Goal: Information Seeking & Learning: Learn about a topic

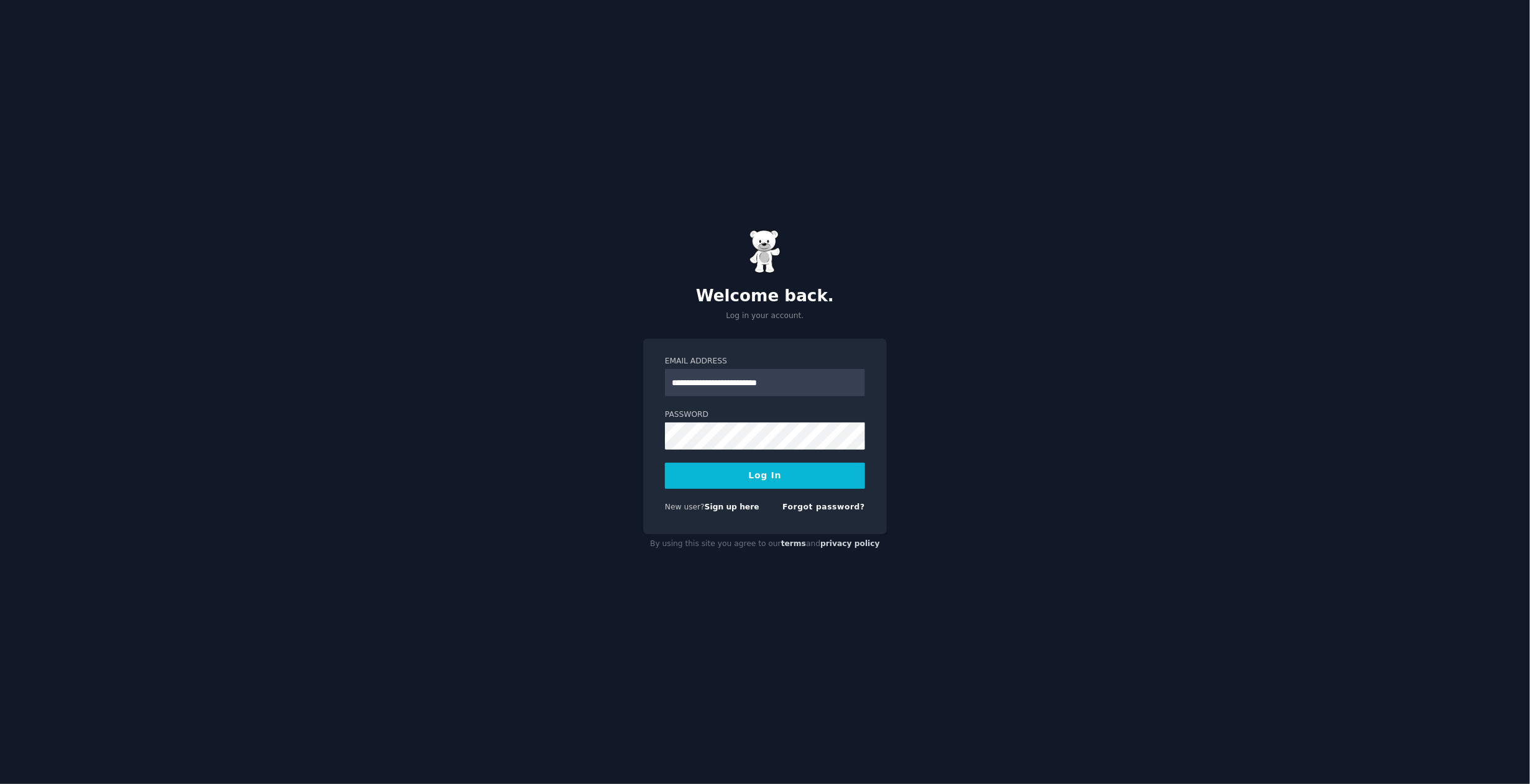
type input "**********"
click at [762, 486] on button "Log In" at bounding box center [765, 476] width 200 height 26
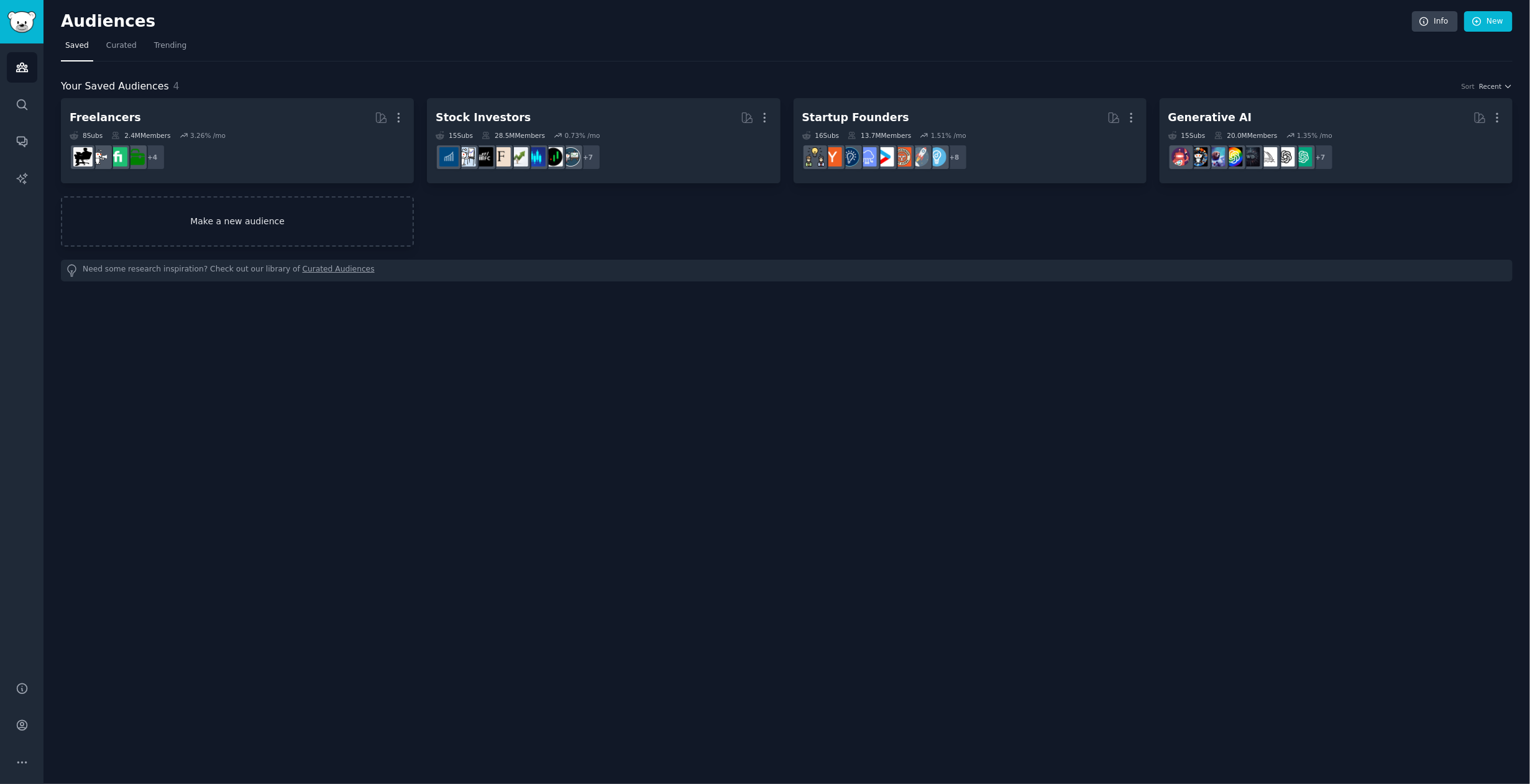
click at [200, 226] on link "Make a new audience" at bounding box center [238, 222] width 353 height 51
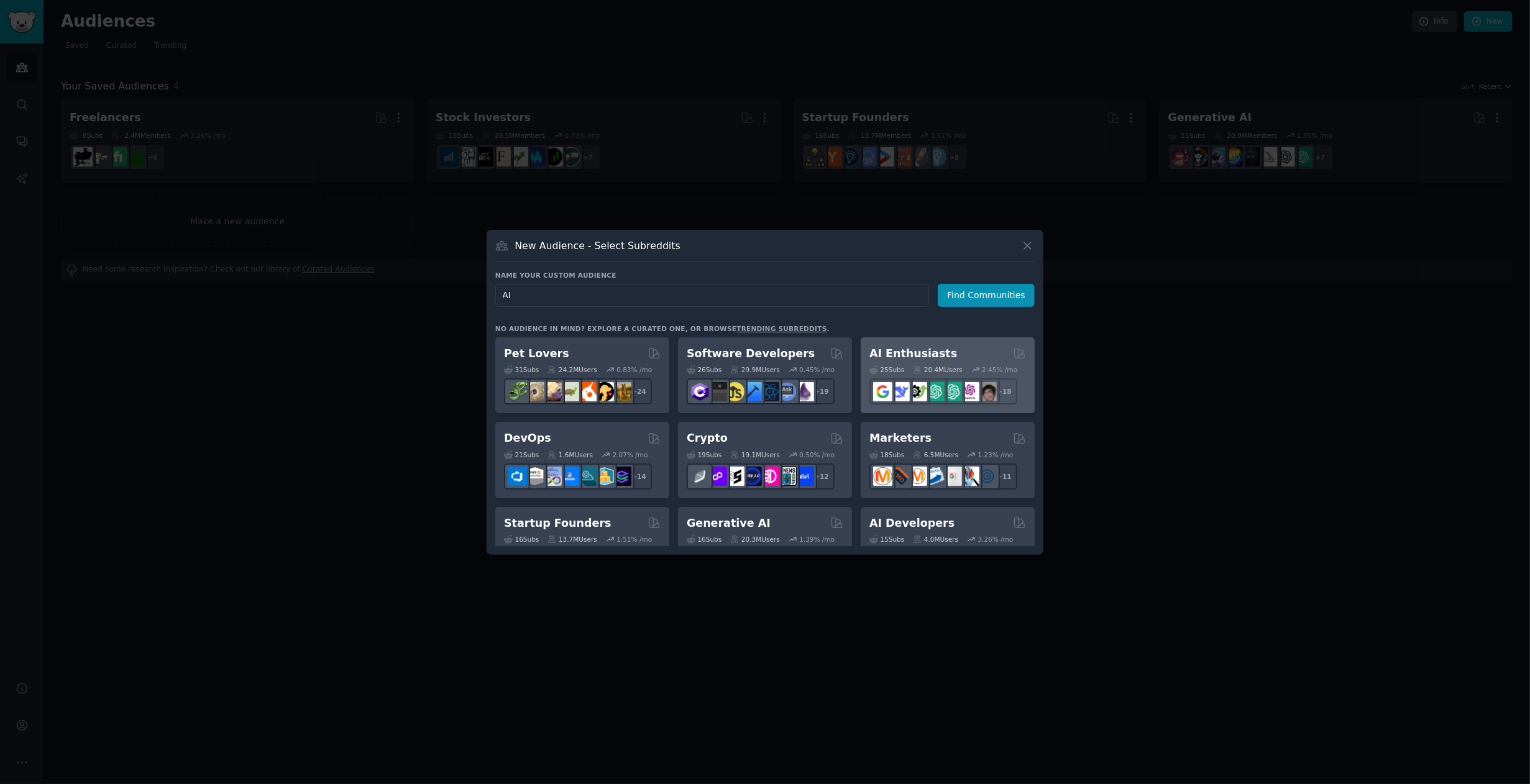
type input "AI"
click at [997, 347] on div "AI Enthusiasts" at bounding box center [947, 354] width 156 height 16
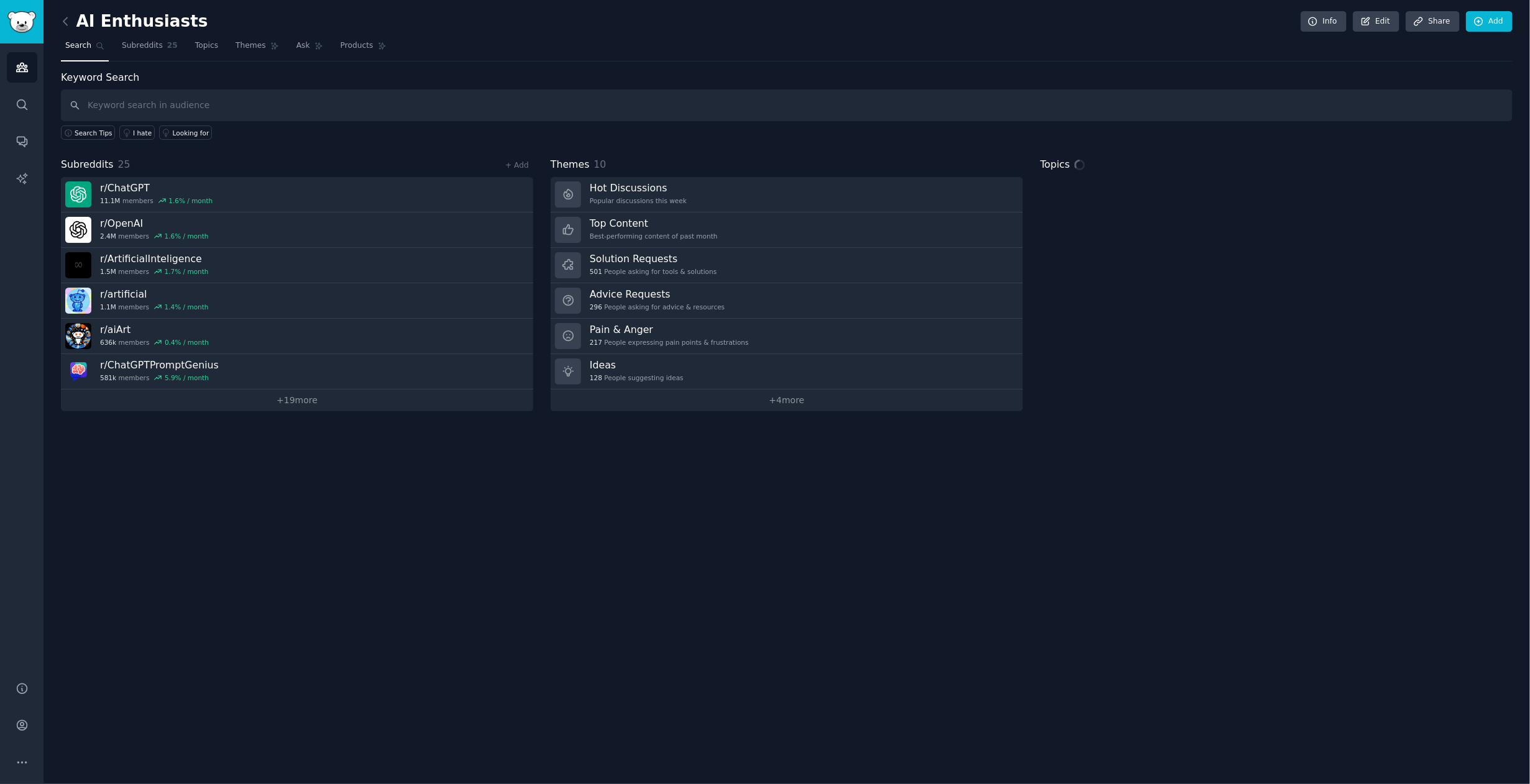
click at [376, 533] on div "AI Enthusiasts Info Edit Share Add Search Subreddits 25 Topics Themes Ask Produ…" at bounding box center [787, 392] width 1487 height 784
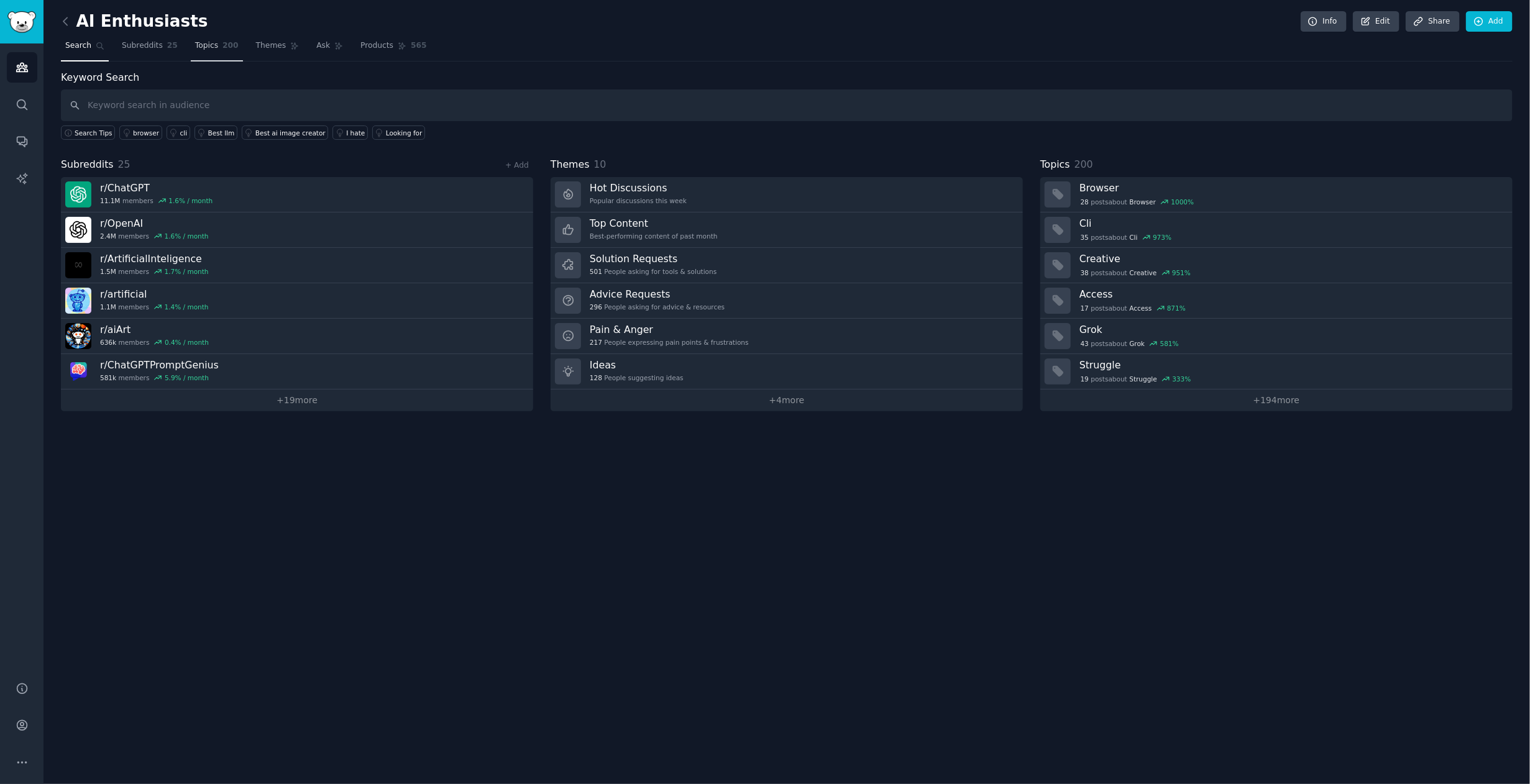
click at [209, 41] on link "Topics 200" at bounding box center [217, 48] width 52 height 25
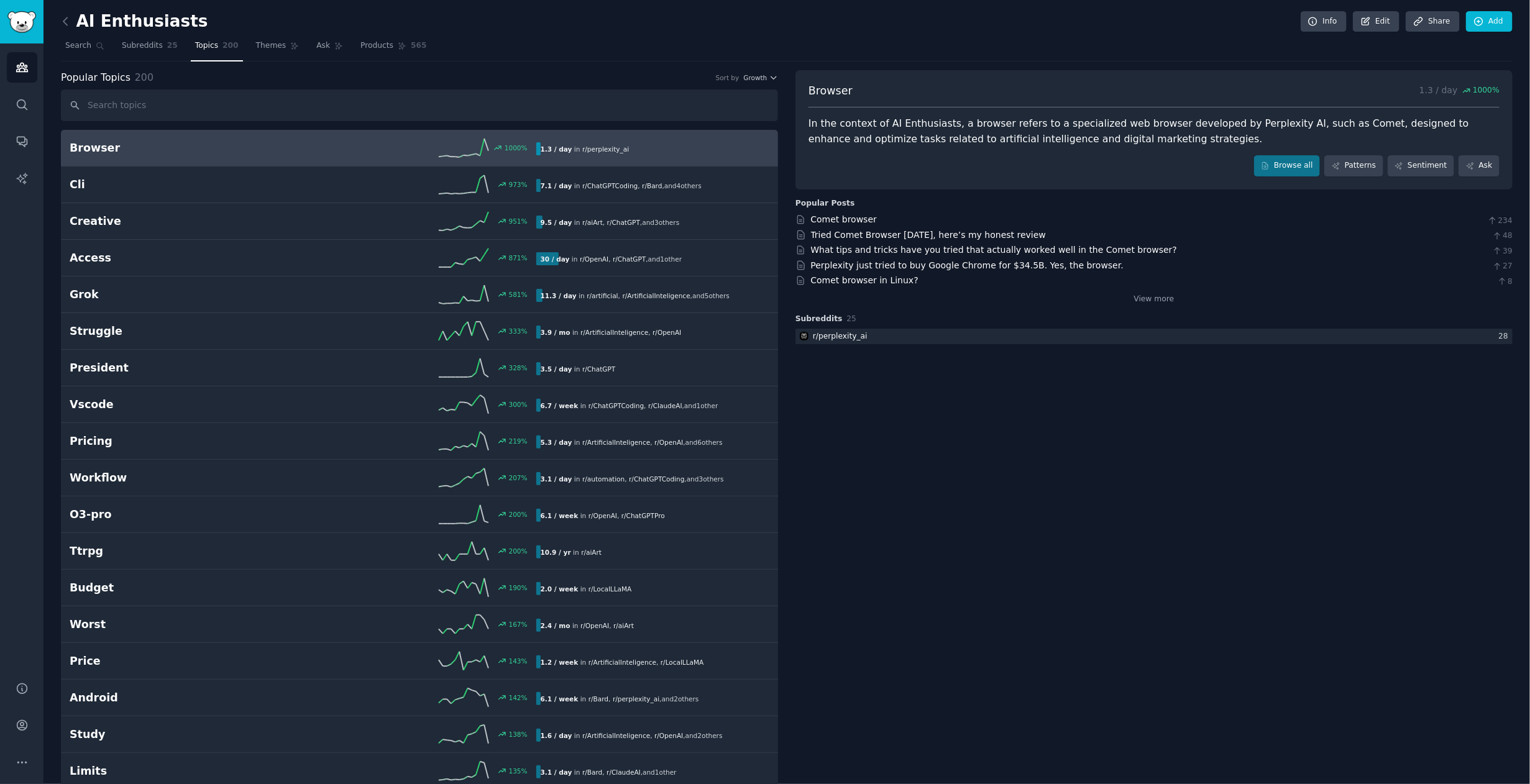
click at [120, 139] on div "Browser 1000 % 1.3 / day in r/ perplexity_ai" at bounding box center [419, 147] width 699 height 19
click at [1310, 147] on div "Browser 1.3 / day 1000 % In the context of AI Enthusiasts, a browser refers to …" at bounding box center [1154, 130] width 717 height 119
click at [1305, 156] on link "Browse all" at bounding box center [1287, 166] width 66 height 21
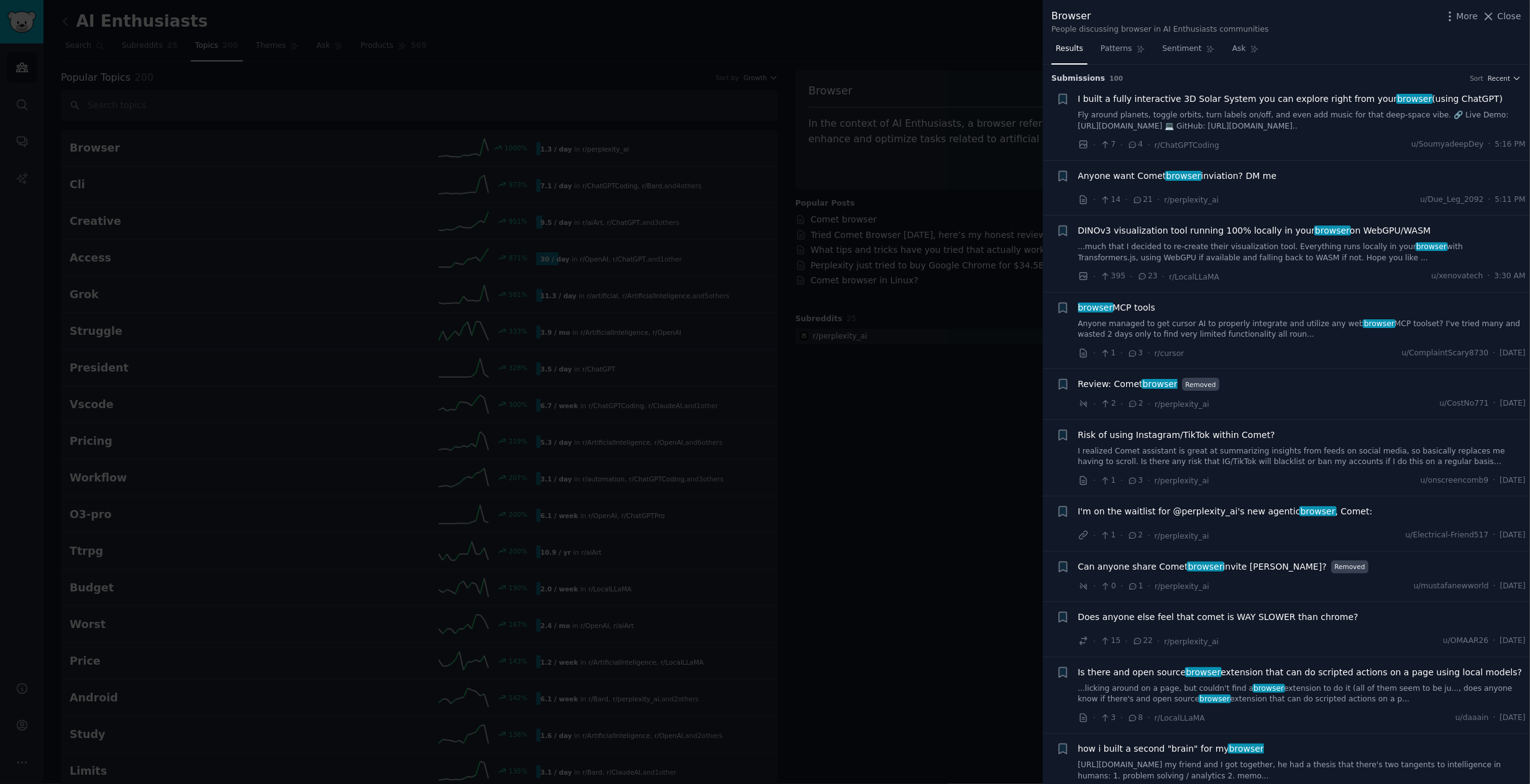
click at [1214, 182] on span "Anyone want Comet browser inviation? DM me" at bounding box center [1178, 176] width 199 height 13
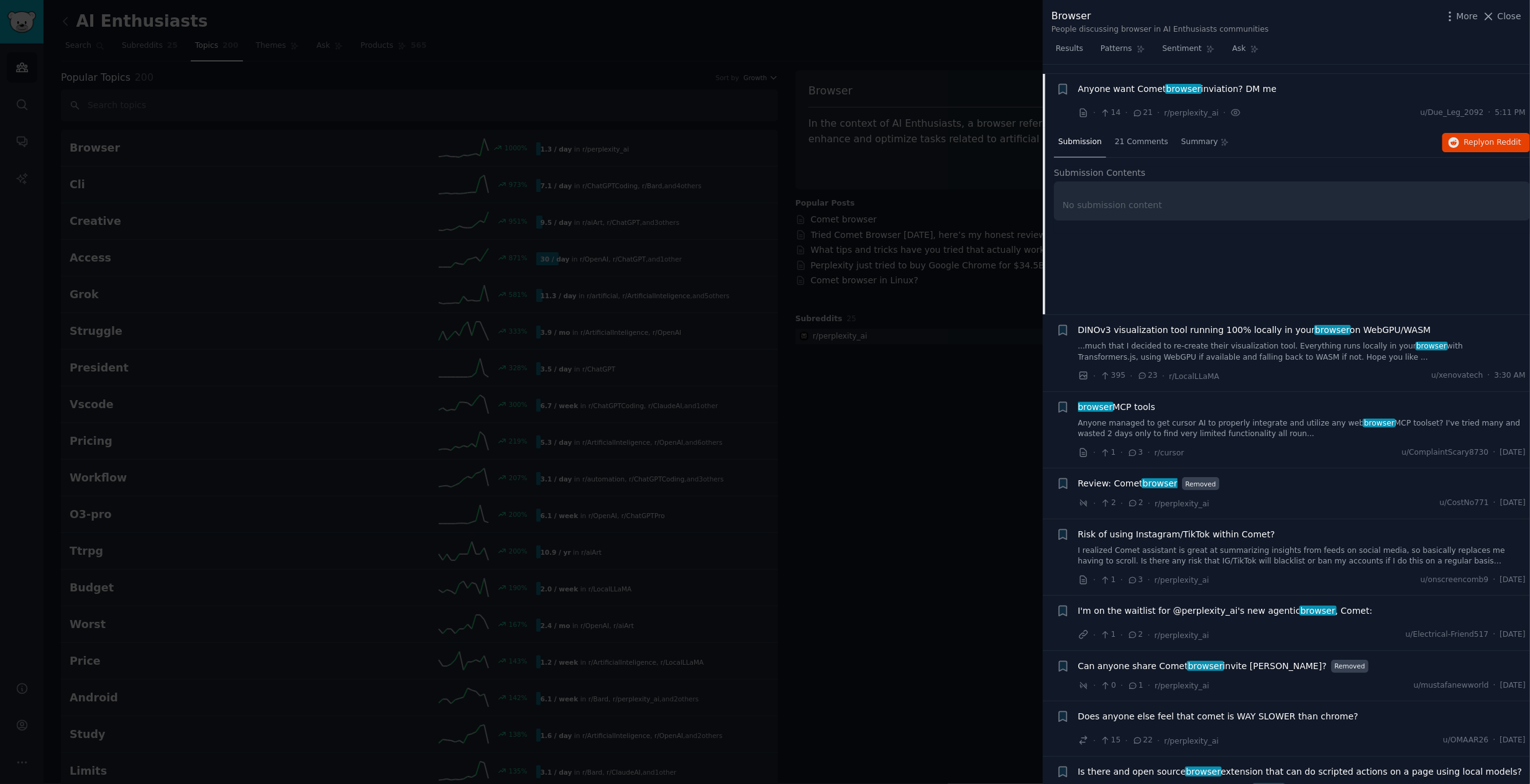
scroll to position [95, 0]
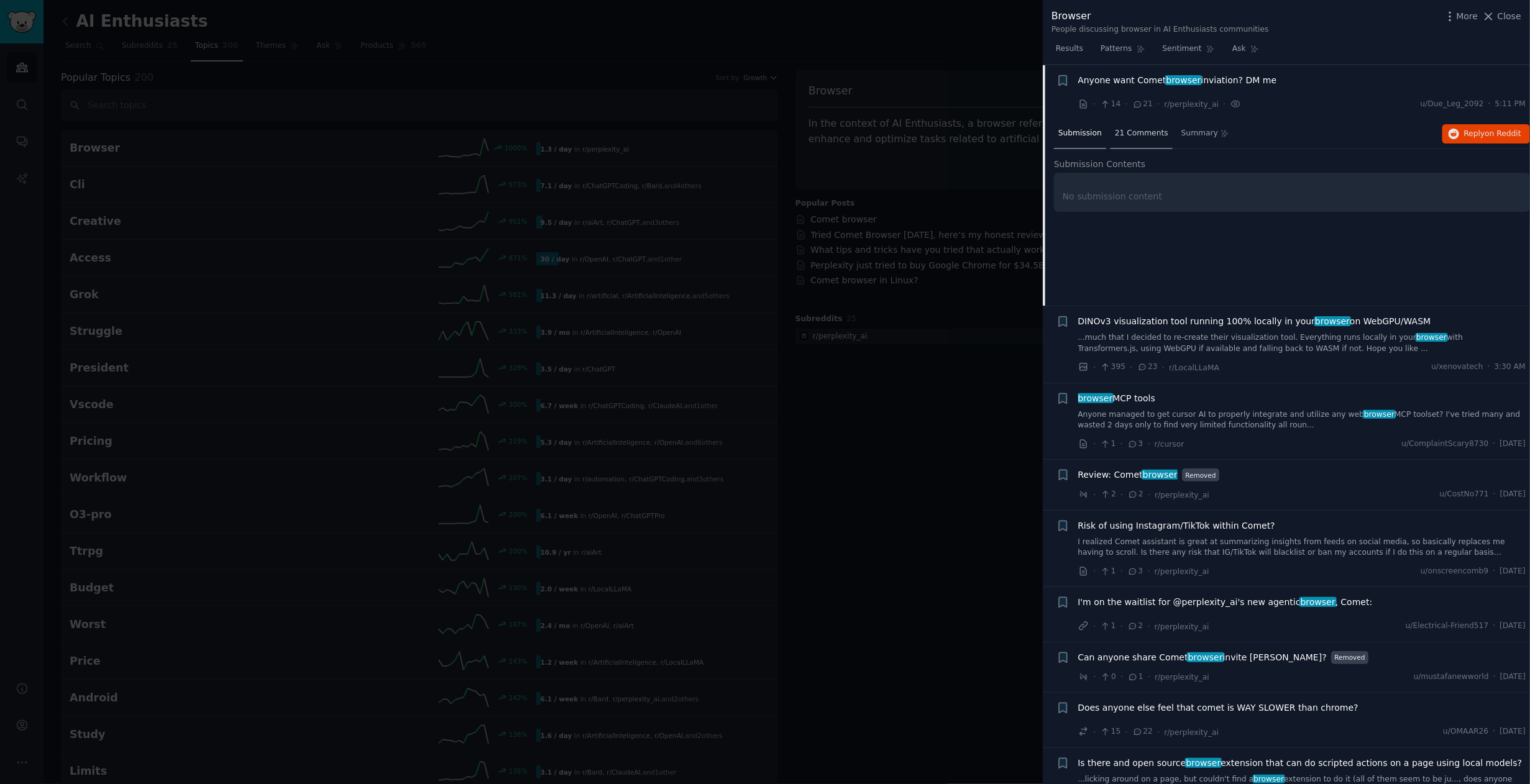
click at [1129, 135] on span "21 Comments" at bounding box center [1142, 133] width 54 height 11
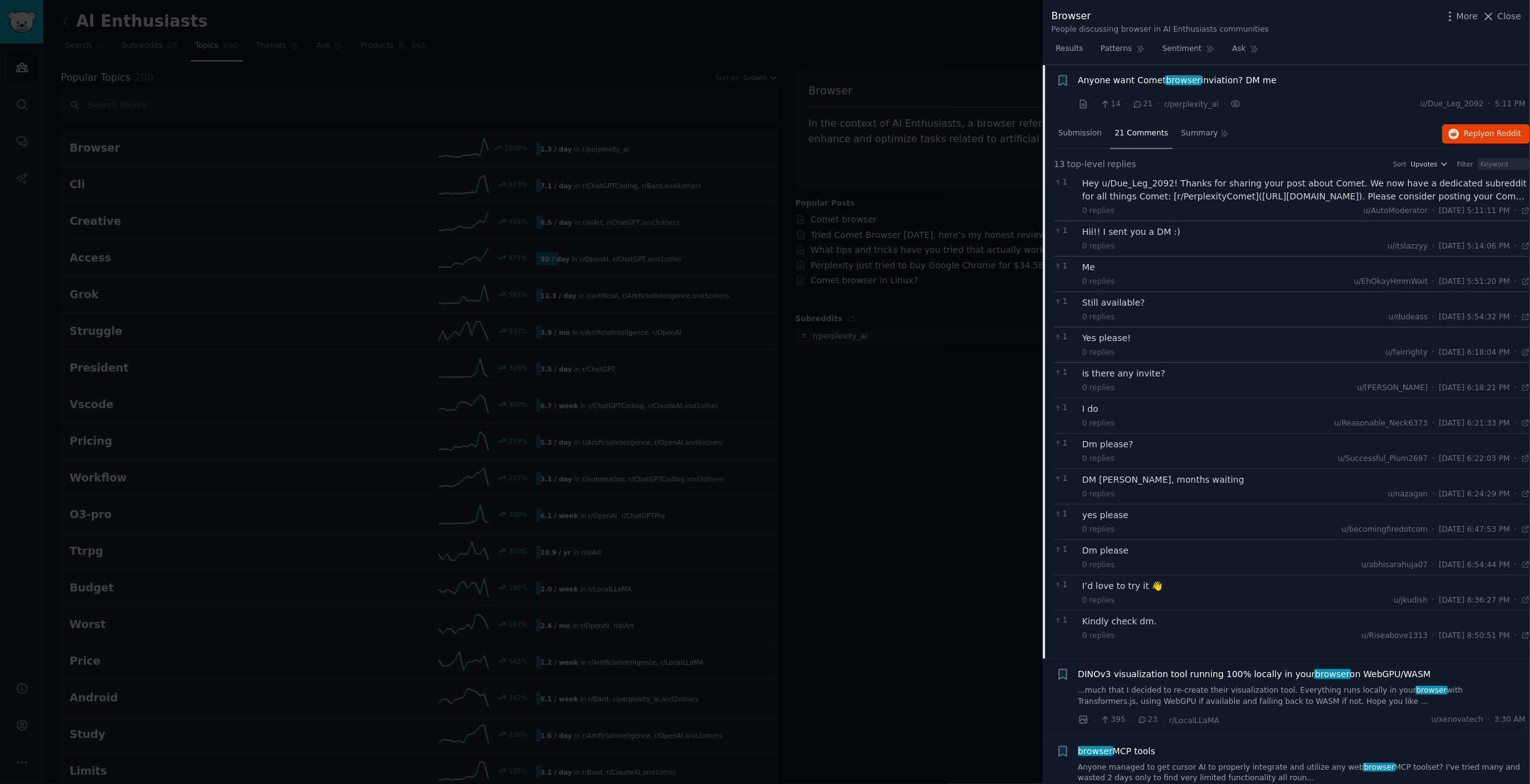
click at [1232, 187] on div "Hey u/Due_Leg_2092! Thanks for sharing your post about Comet. We now have a ded…" at bounding box center [1307, 190] width 448 height 26
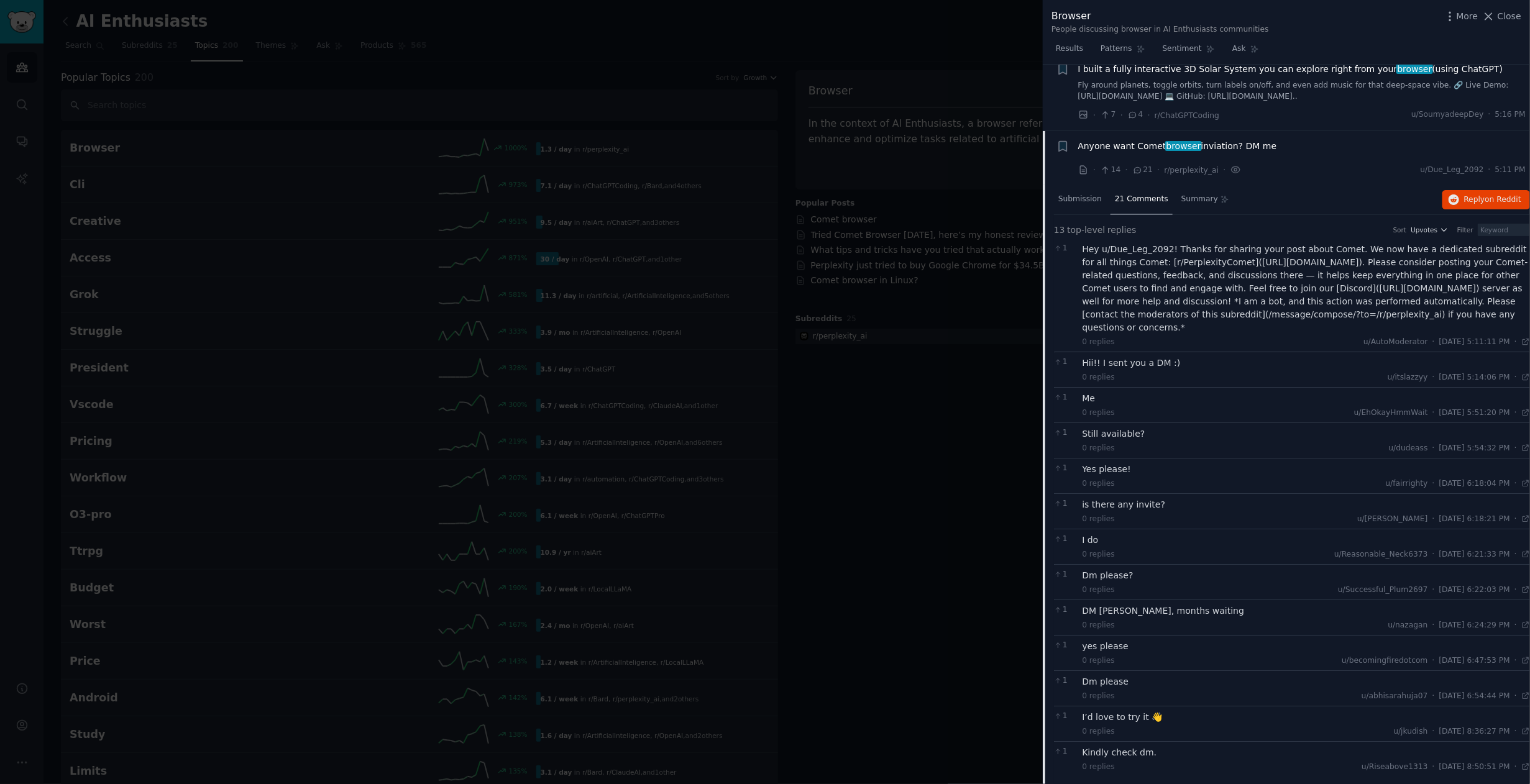
scroll to position [0, 0]
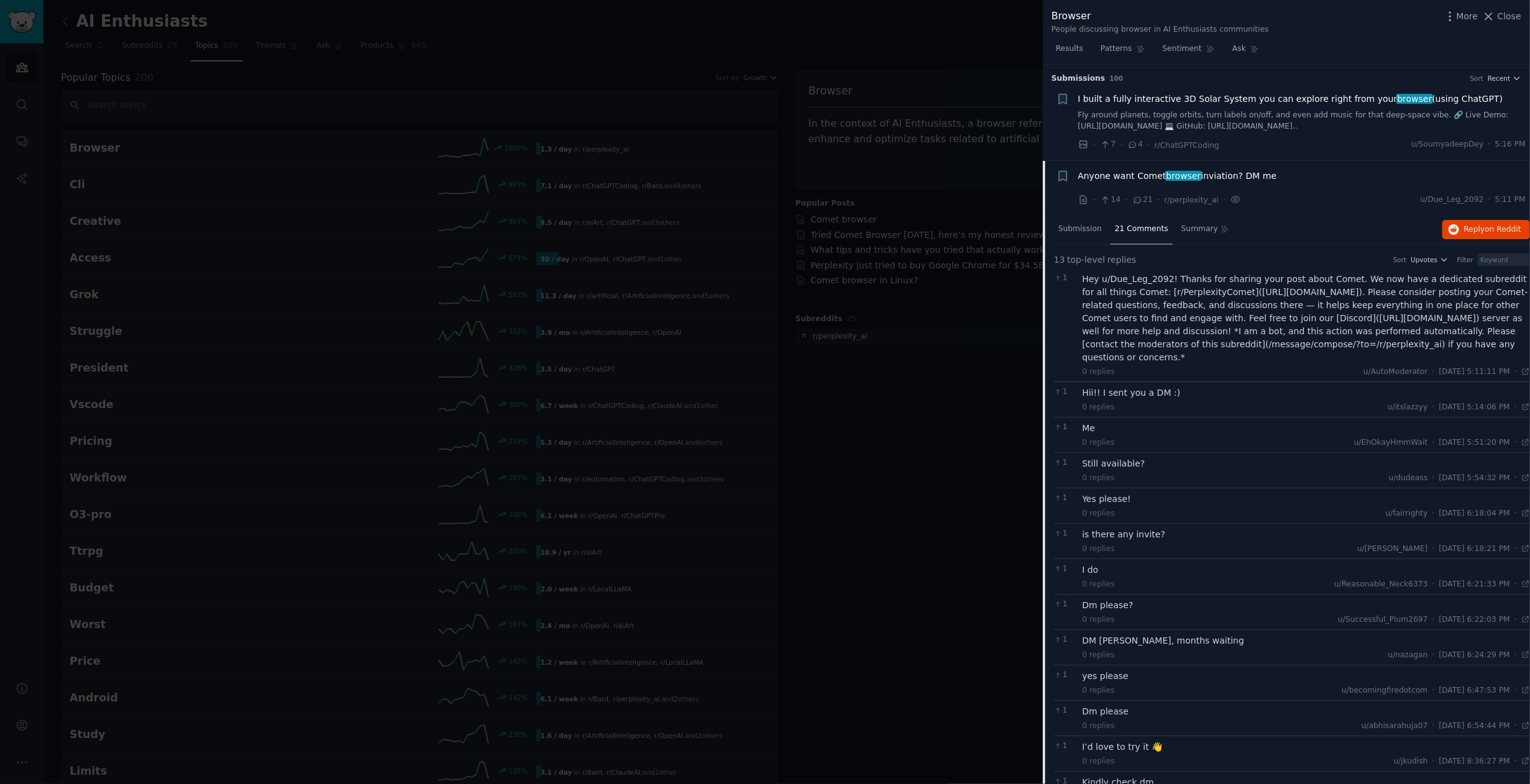
click at [1275, 178] on div "Anyone want Comet browser inviation? DM me" at bounding box center [1303, 176] width 448 height 13
click at [1235, 170] on span "Anyone want Comet browser inviation? DM me" at bounding box center [1178, 176] width 199 height 13
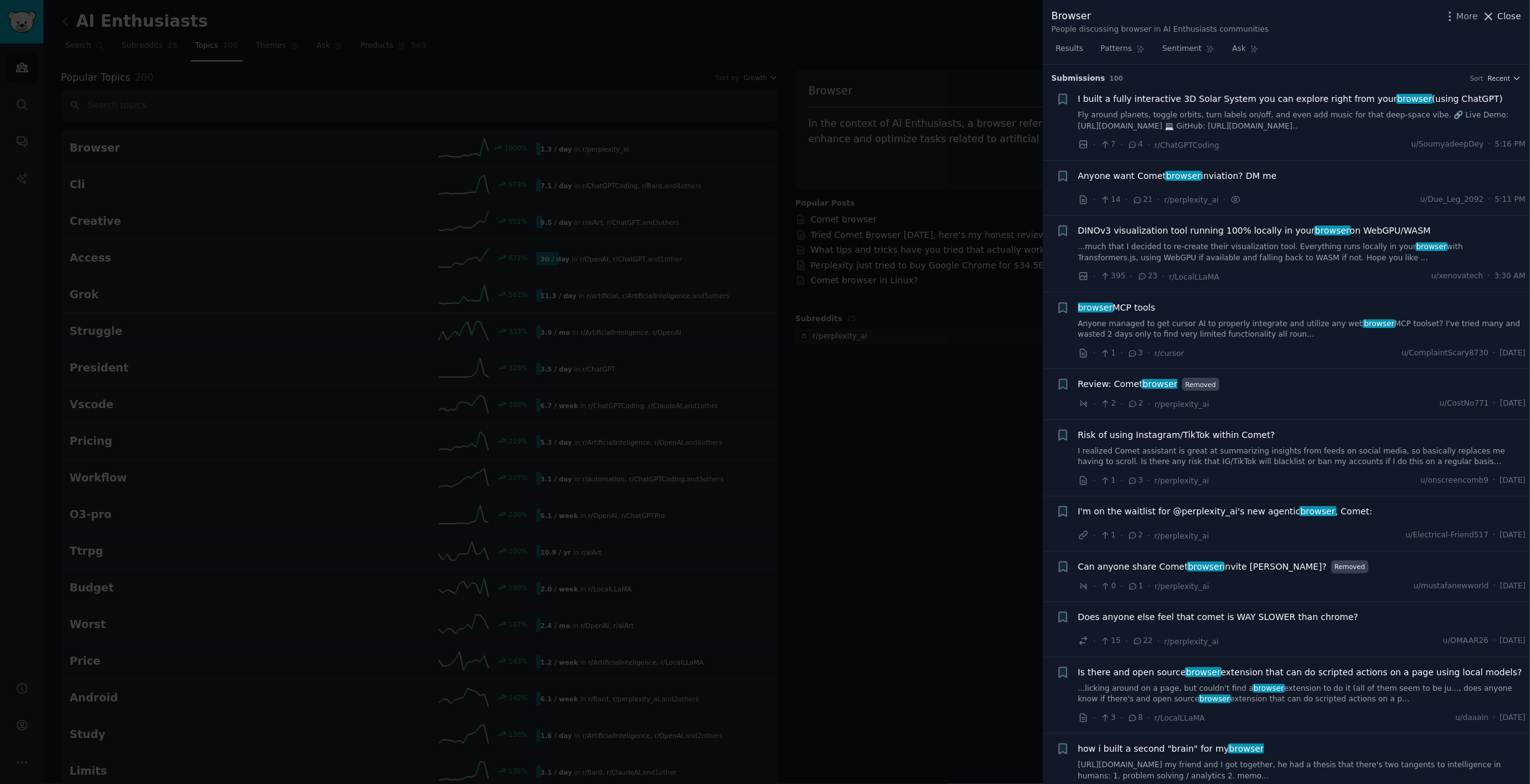
click at [1499, 18] on button "Close" at bounding box center [1502, 16] width 39 height 13
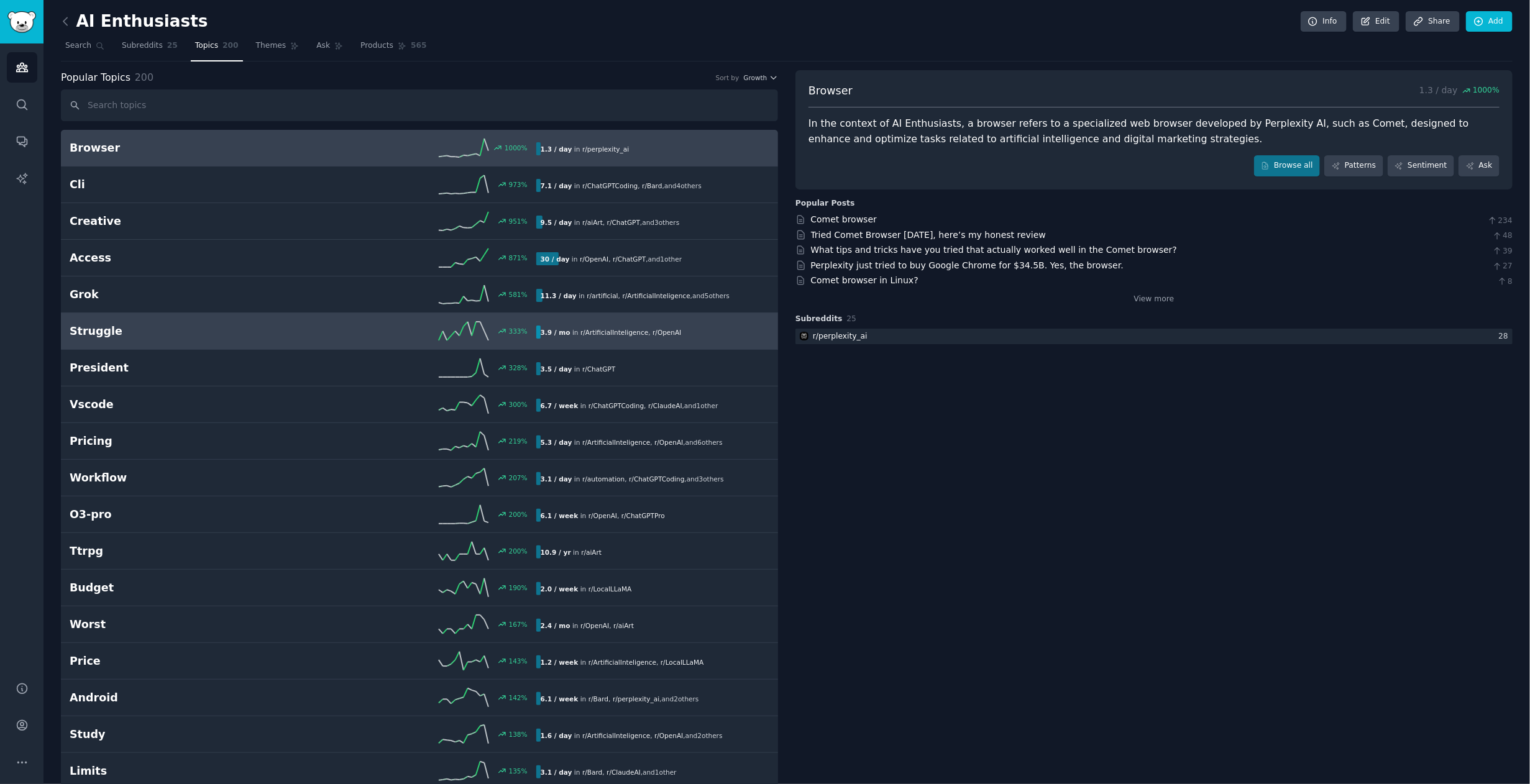
click at [108, 329] on h2 "Struggle" at bounding box center [185, 331] width 233 height 16
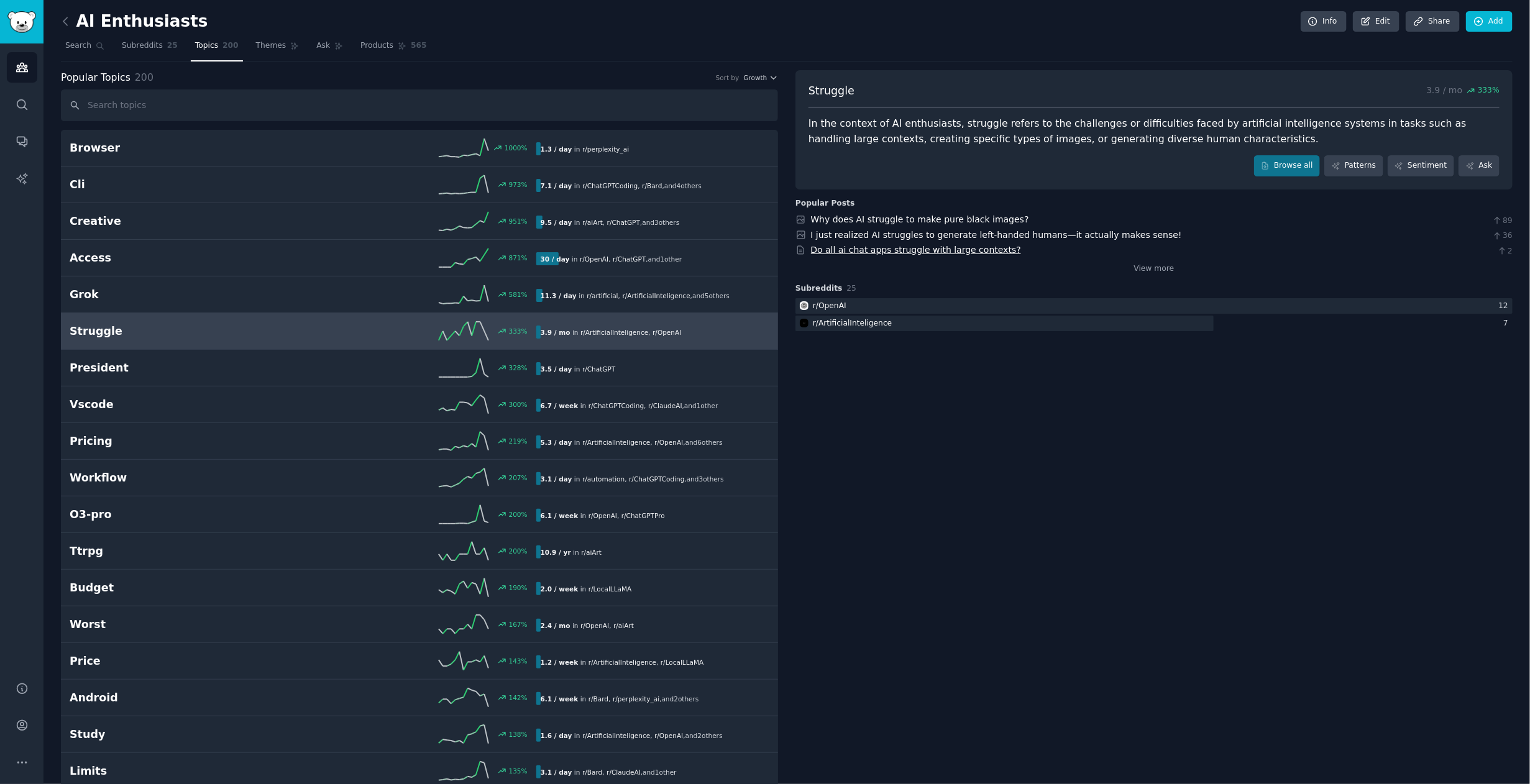
click at [953, 247] on link "Do all ai chat apps struggle with large contexts?" at bounding box center [916, 249] width 210 height 10
click at [32, 66] on link "Audiences" at bounding box center [22, 67] width 31 height 31
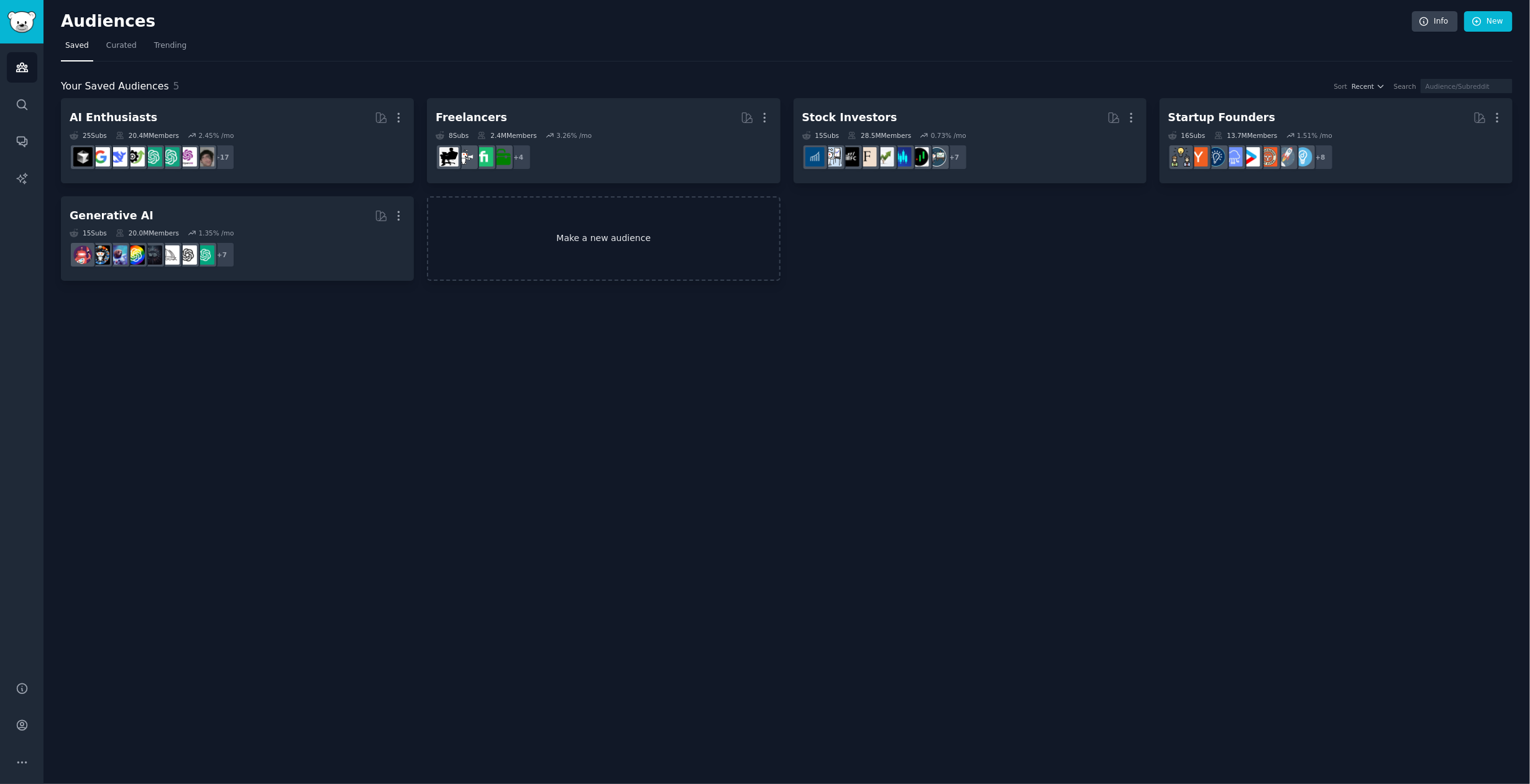
click at [720, 214] on link "Make a new audience" at bounding box center [603, 239] width 353 height 85
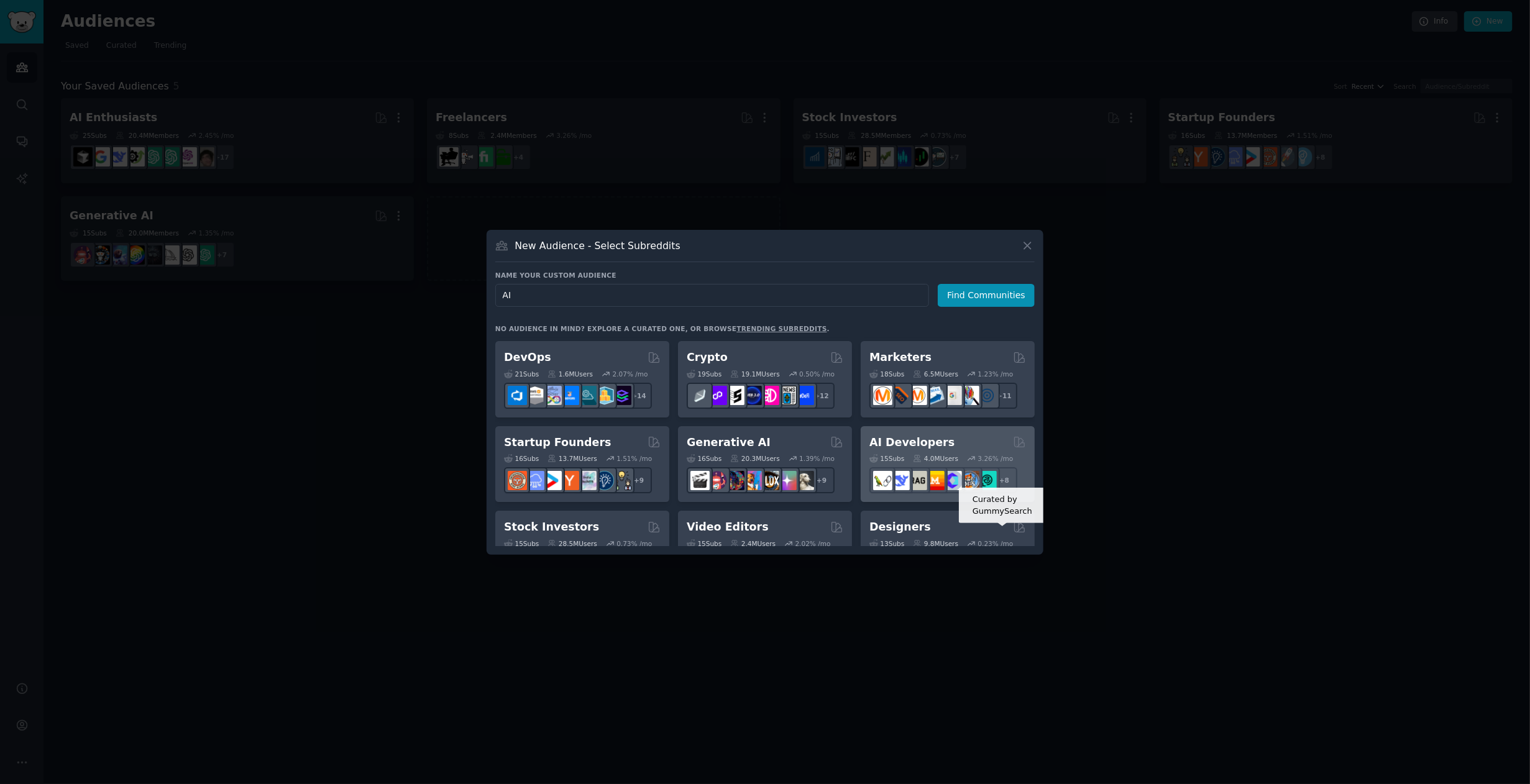
scroll to position [83, 0]
type input "AI"
click at [1000, 441] on div "AI Developers Curated by GummySearch" at bounding box center [947, 441] width 156 height 16
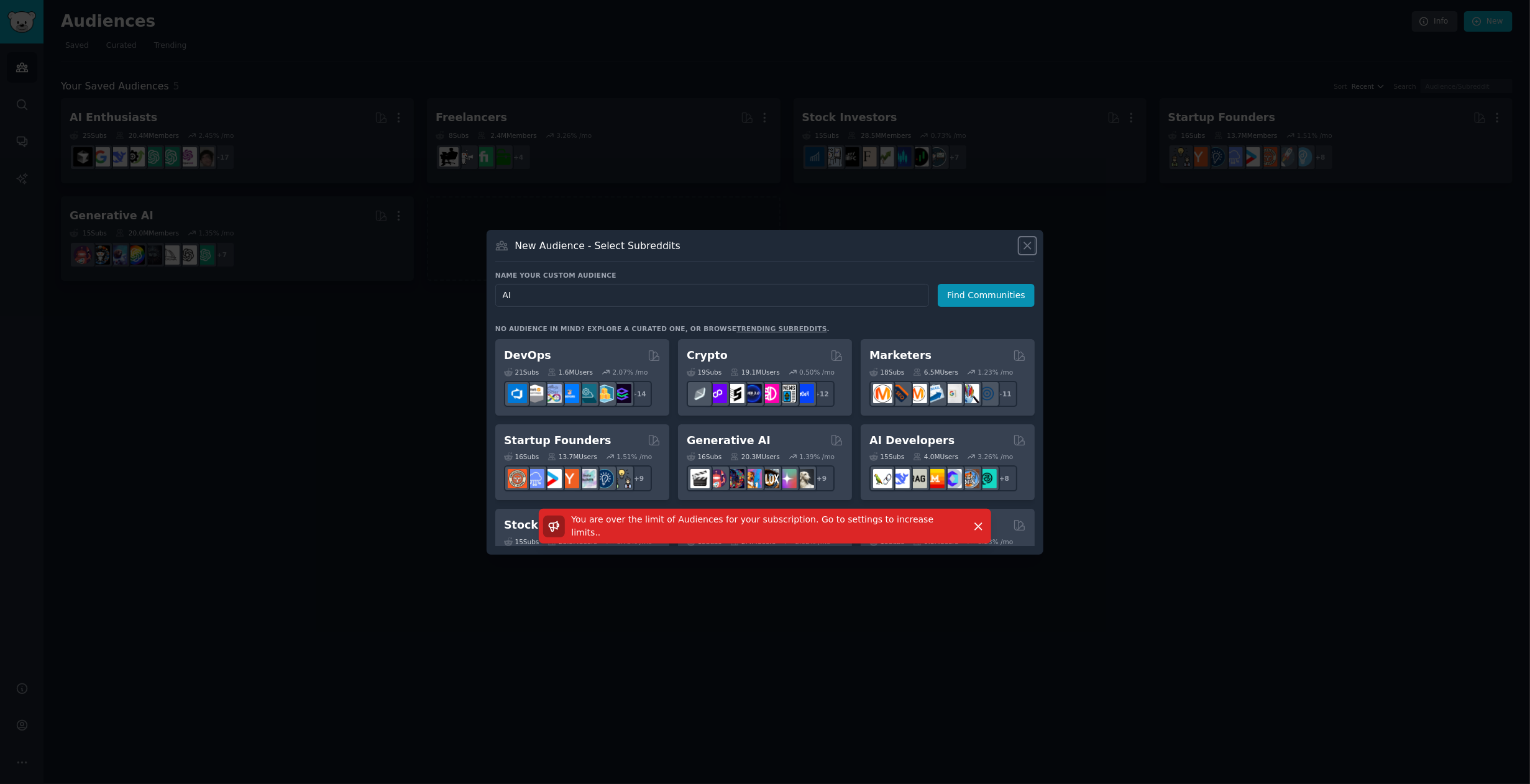
click at [1024, 247] on icon at bounding box center [1028, 246] width 13 height 13
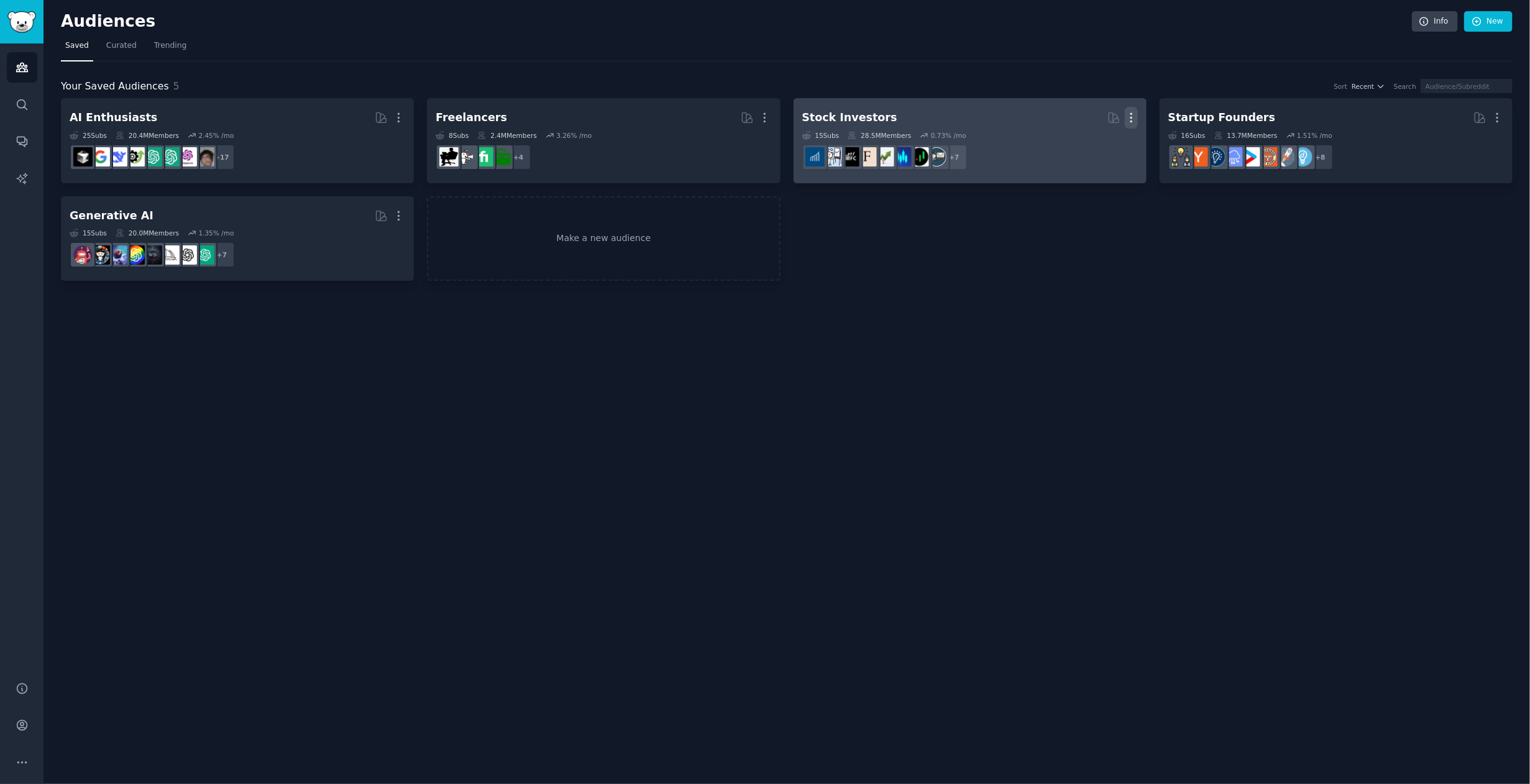
click at [1134, 123] on icon "button" at bounding box center [1131, 118] width 13 height 13
click at [1088, 141] on p "Delete" at bounding box center [1097, 144] width 28 height 13
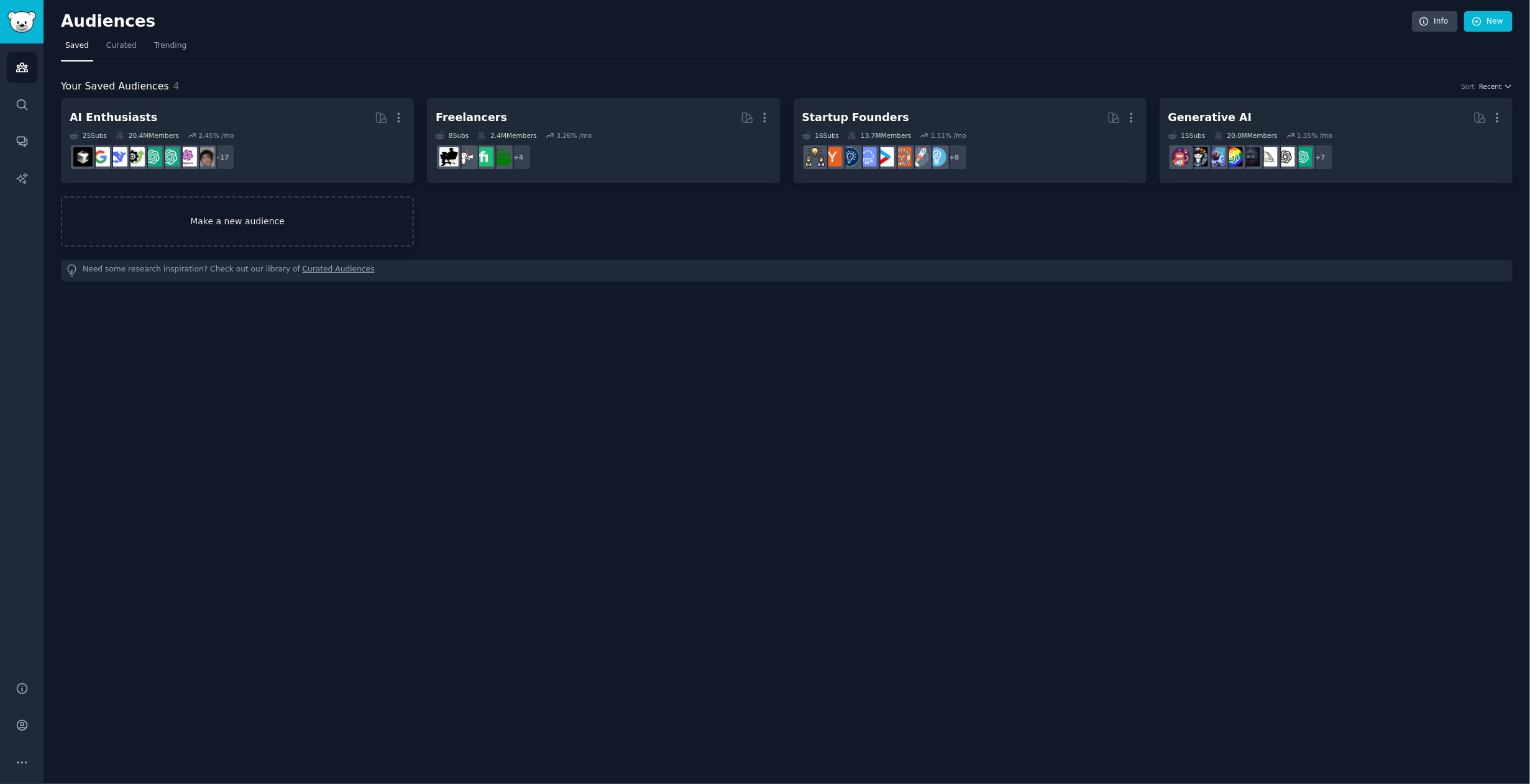
click at [258, 232] on link "Make a new audience" at bounding box center [238, 222] width 353 height 51
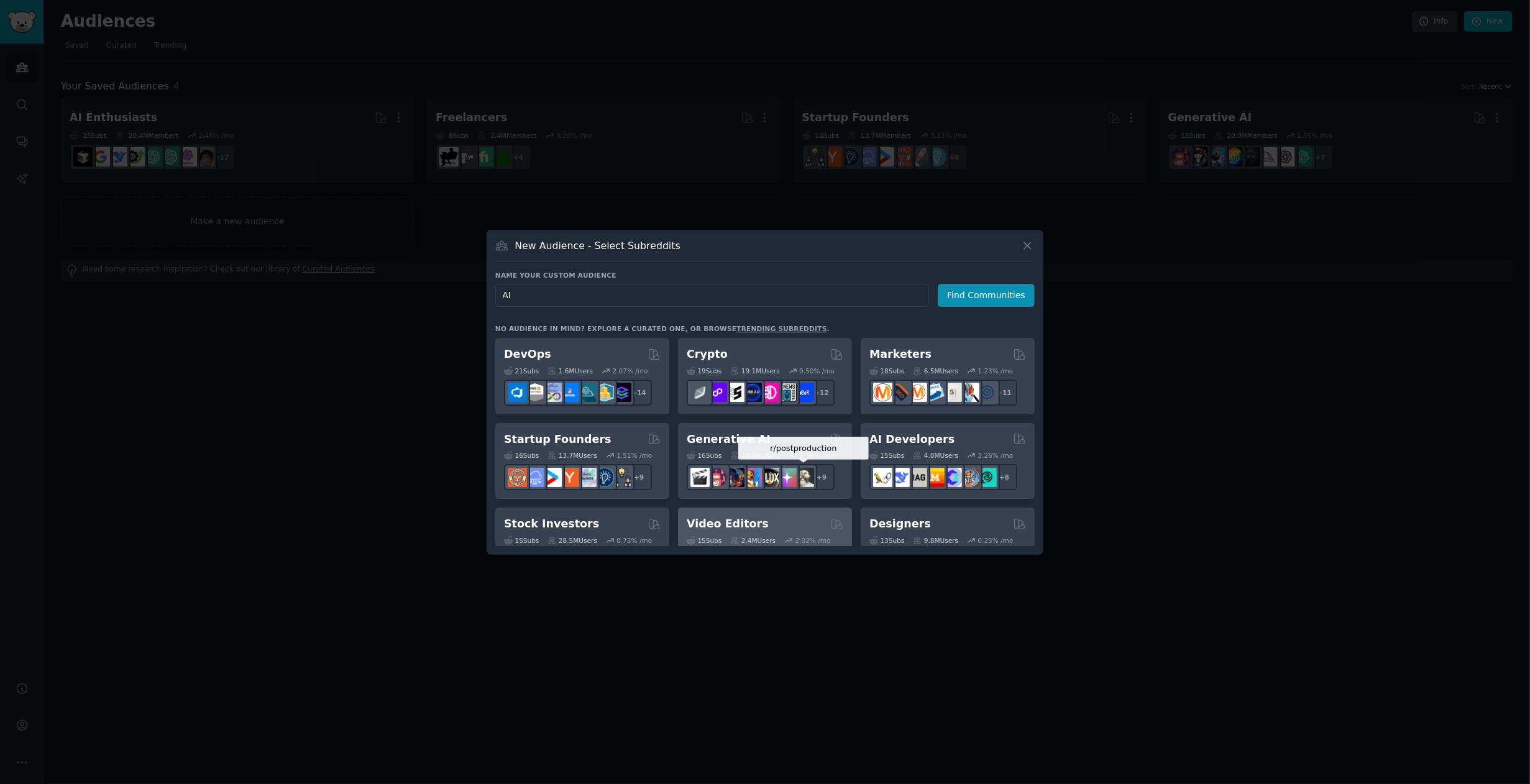
scroll to position [83, 0]
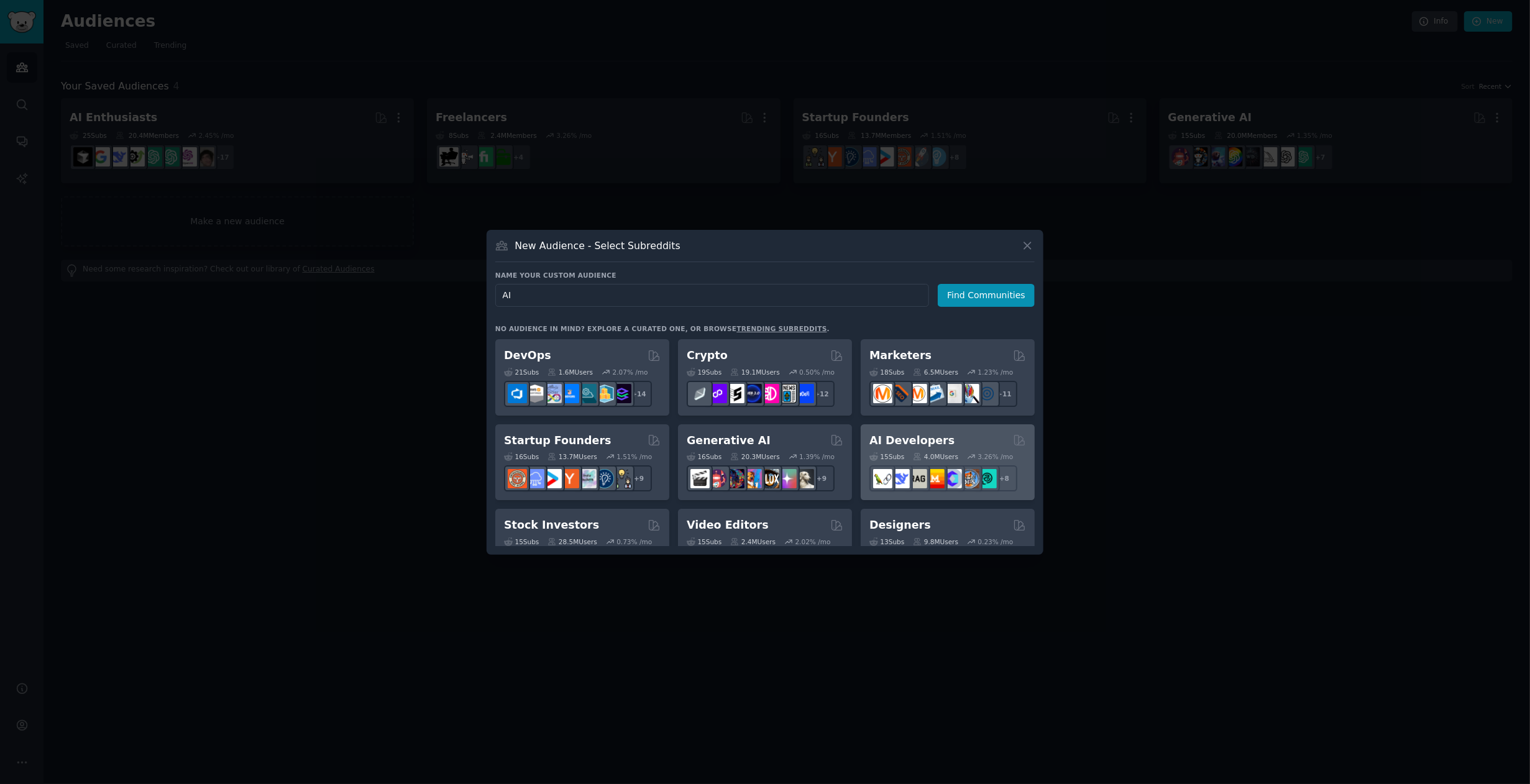
type input "AI"
click at [912, 445] on h2 "AI Developers" at bounding box center [912, 441] width 85 height 16
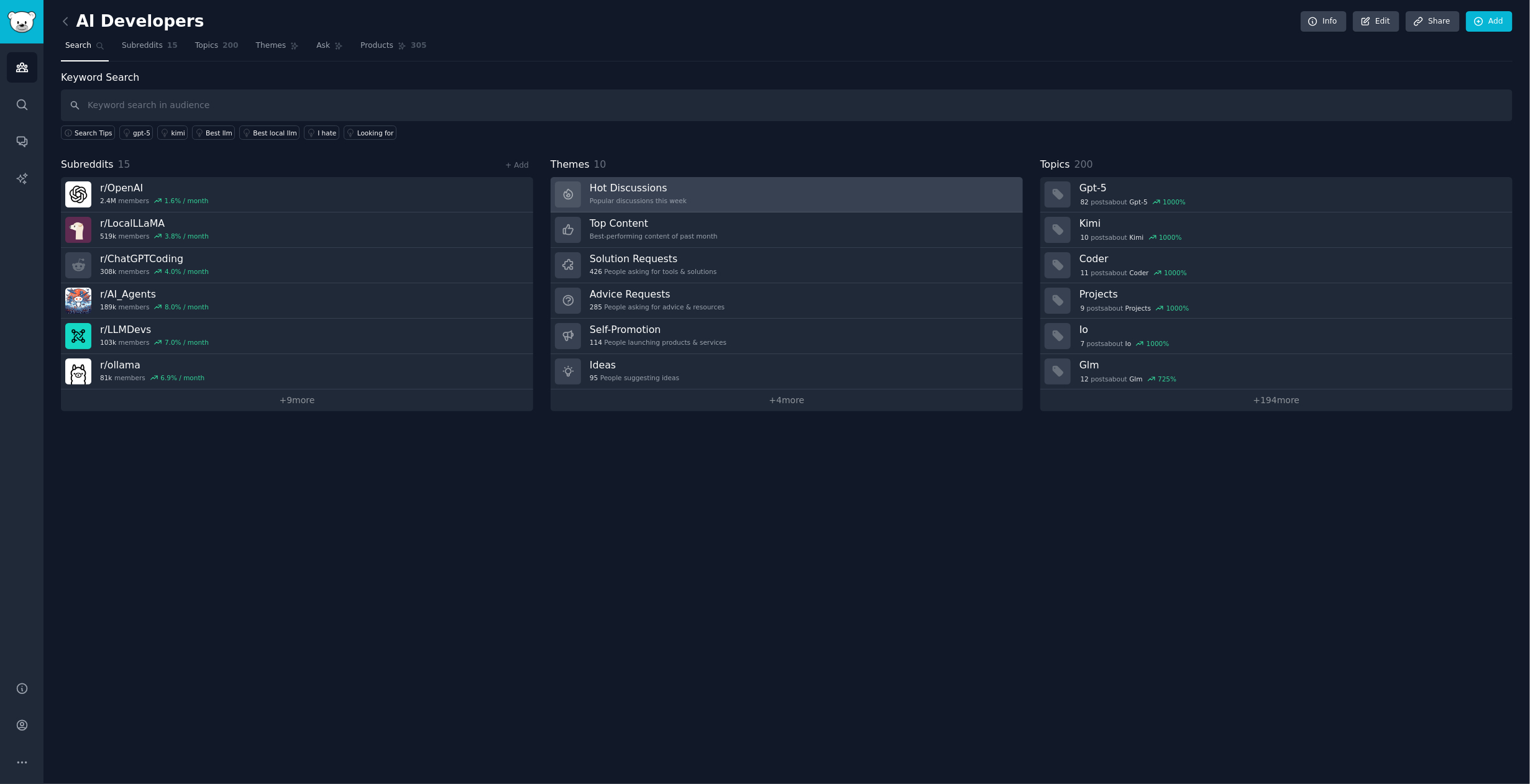
click at [594, 201] on div "Popular discussions this week" at bounding box center [638, 201] width 97 height 9
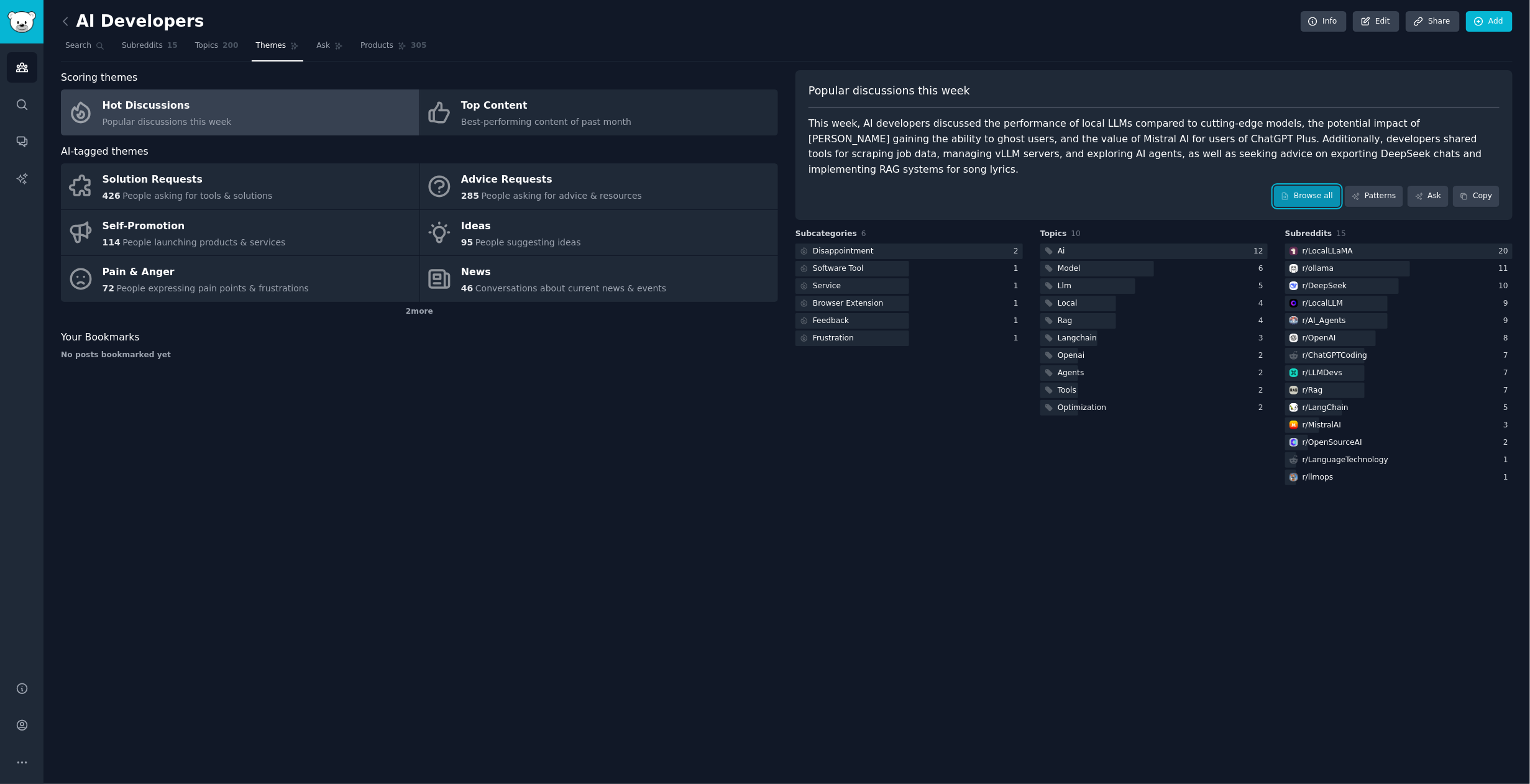
click at [1333, 185] on link "Browse all" at bounding box center [1307, 196] width 66 height 21
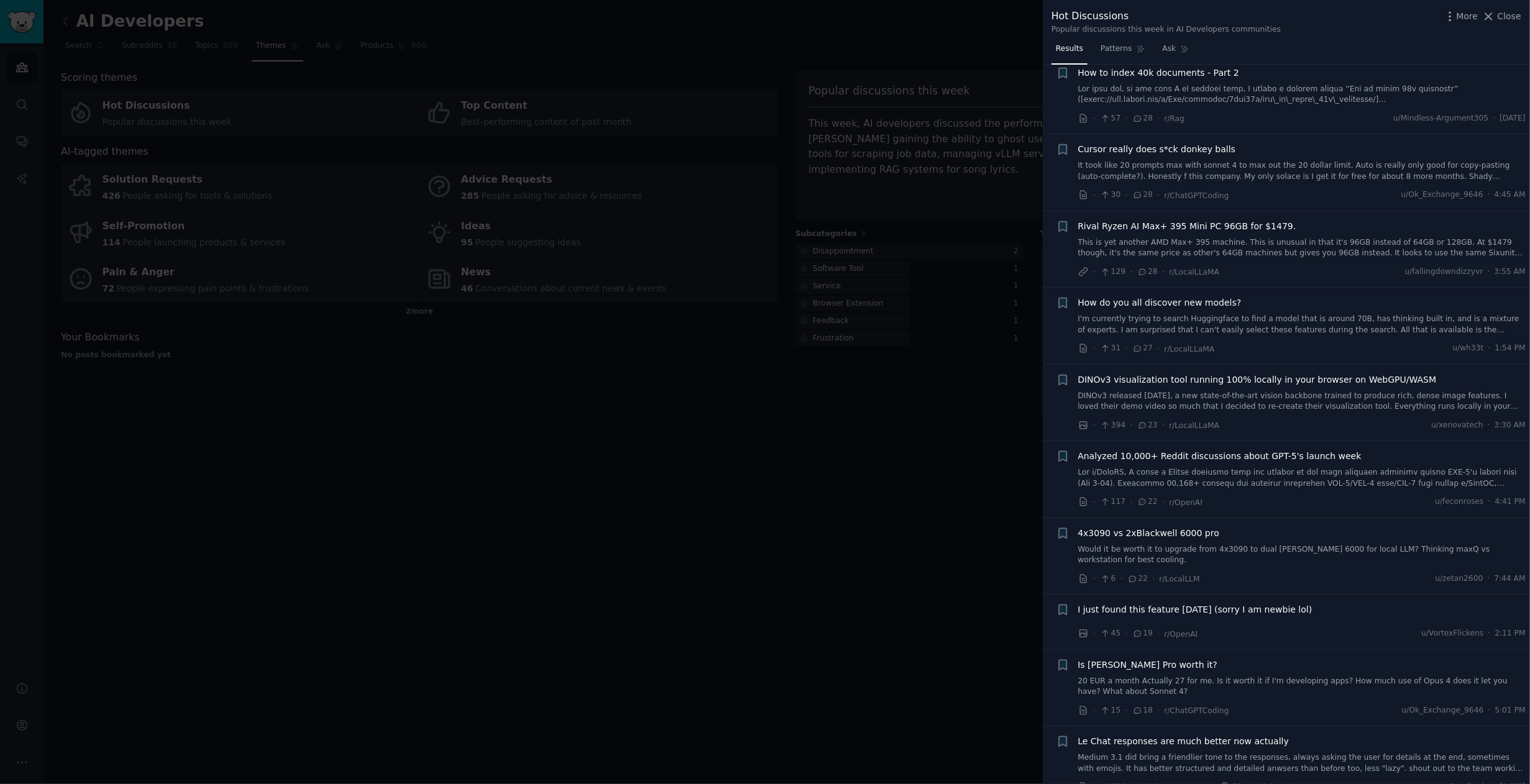
scroll to position [662, 0]
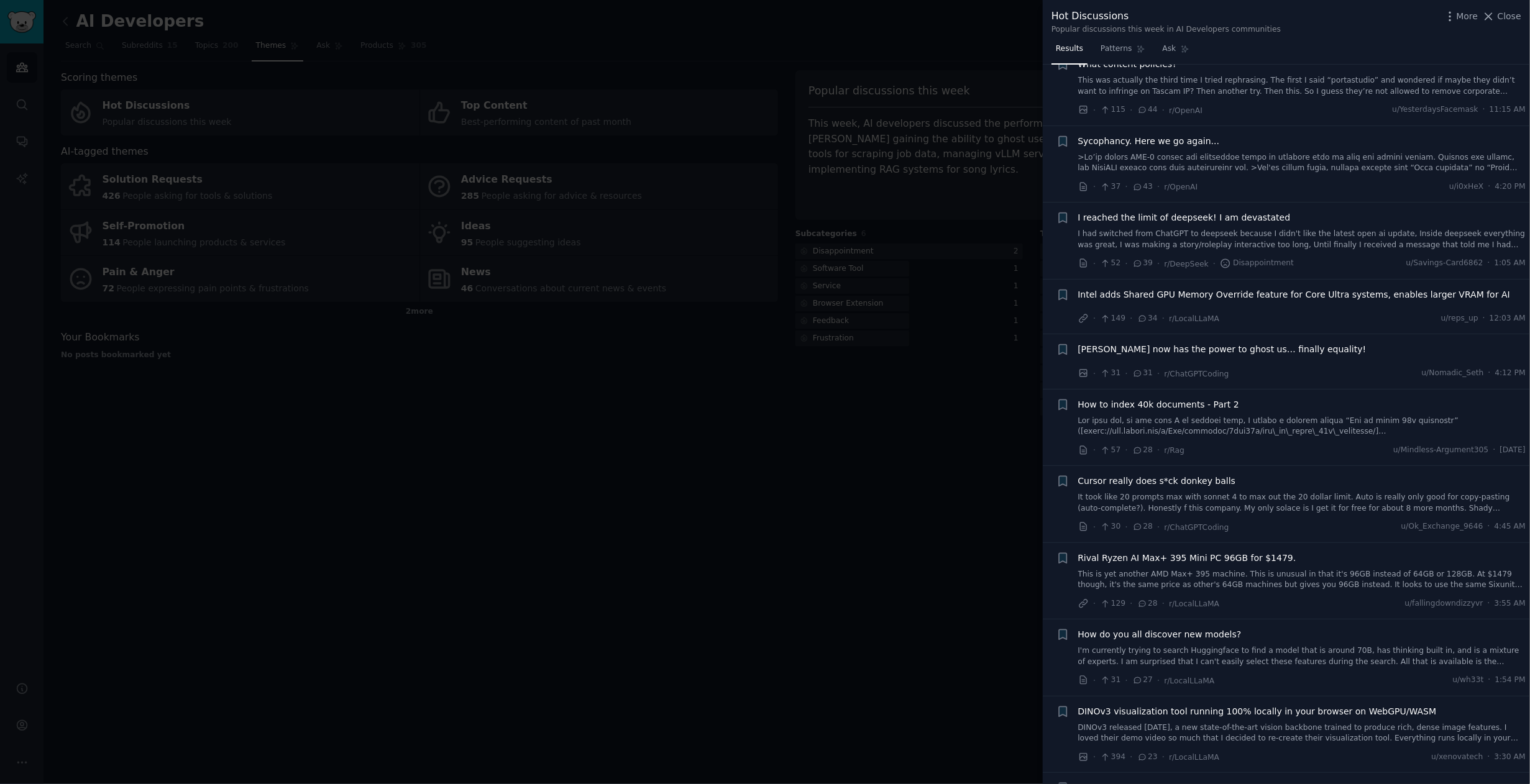
click at [1123, 152] on link at bounding box center [1303, 162] width 448 height 22
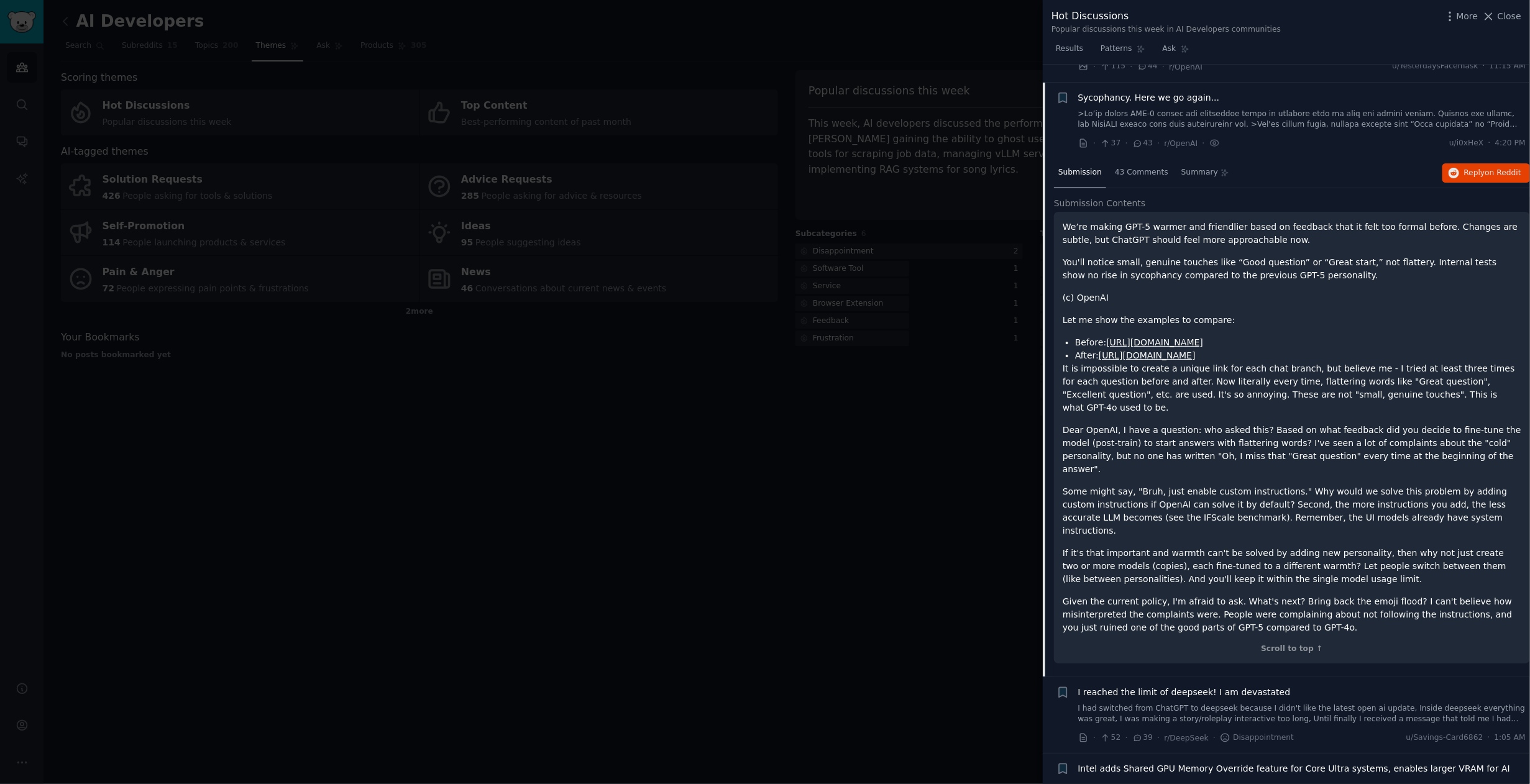
scroll to position [710, 0]
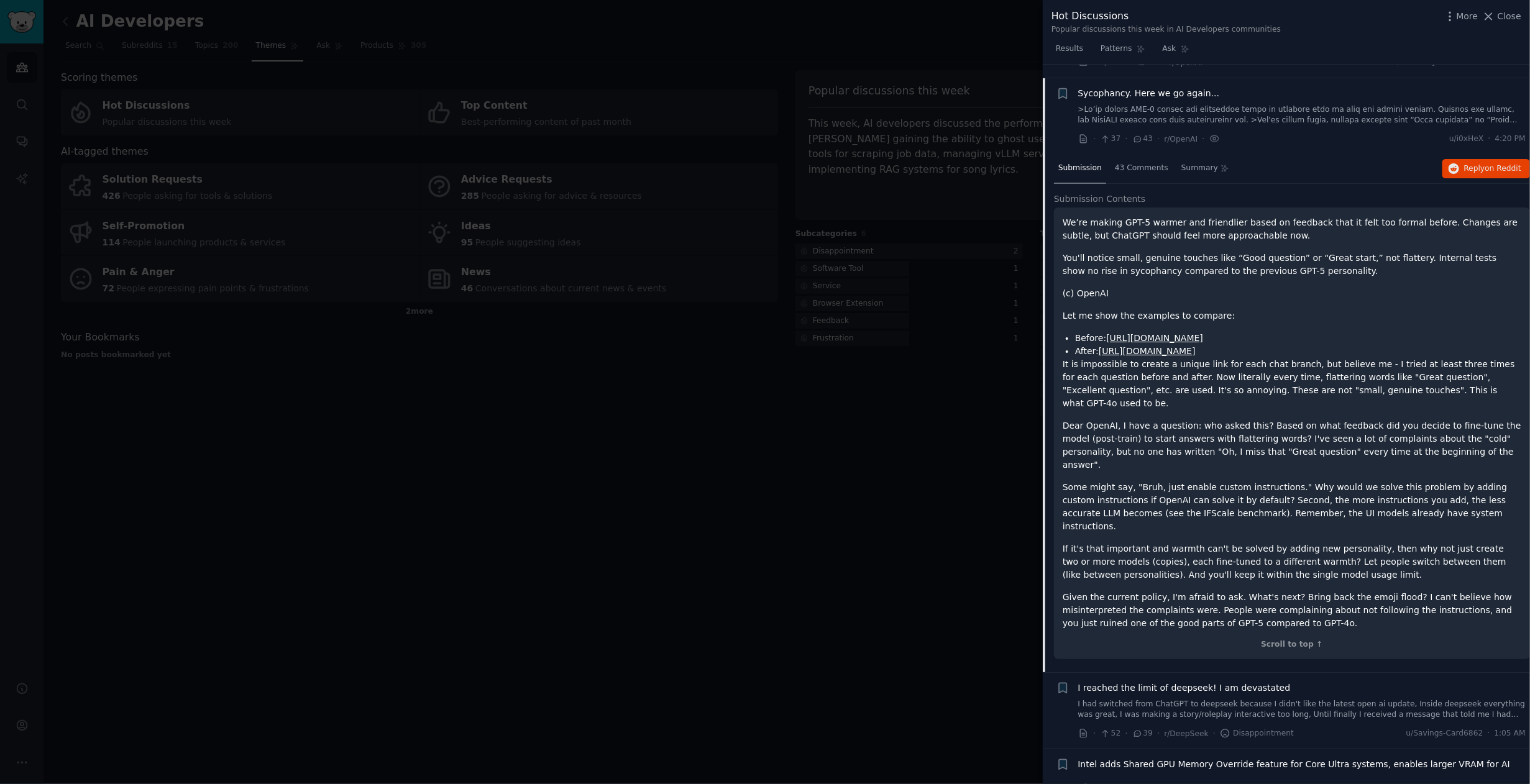
click at [1501, 25] on div "Hot Discussions Popular discussions this week in AI Developers communities More…" at bounding box center [1286, 22] width 470 height 26
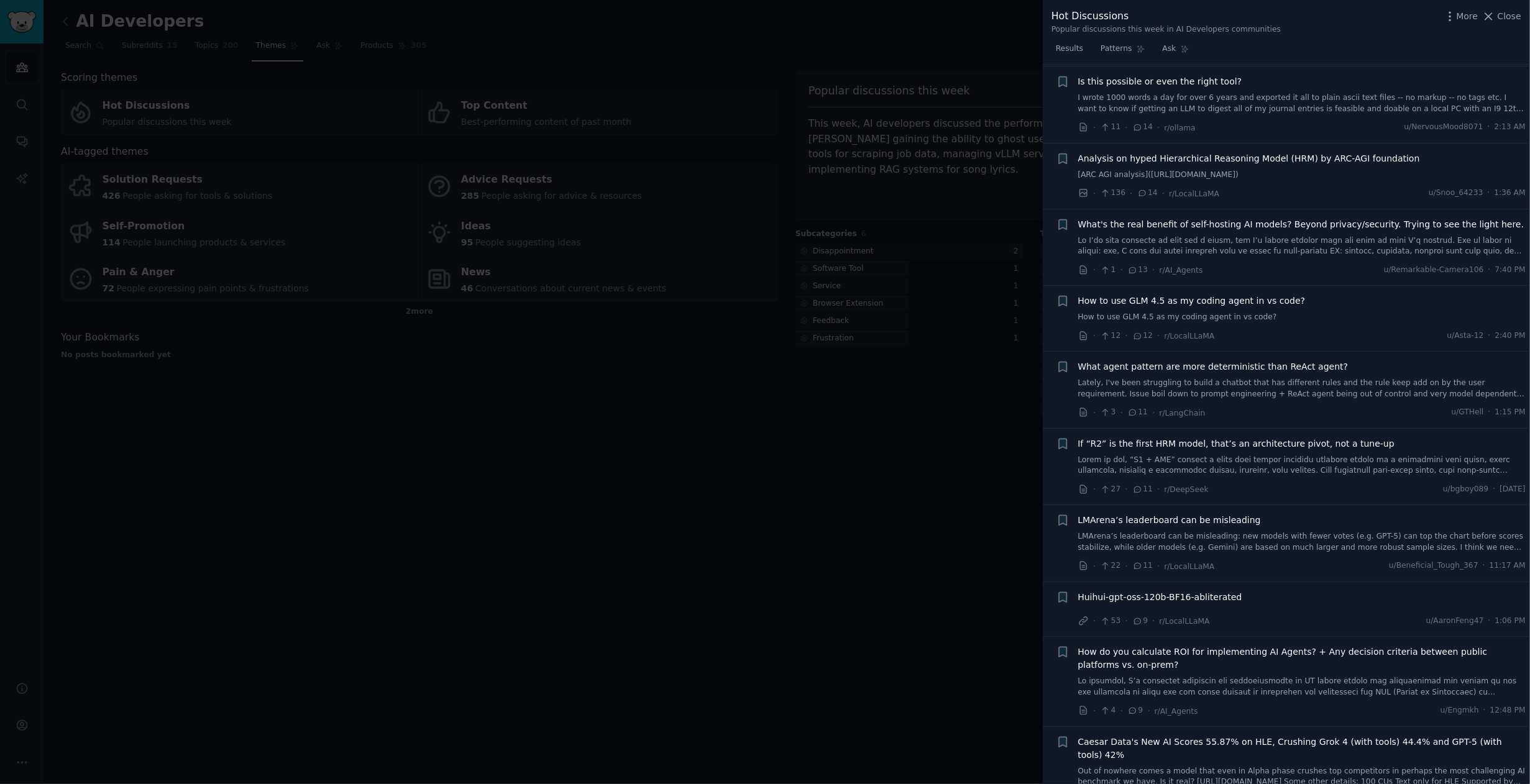
scroll to position [1822, 0]
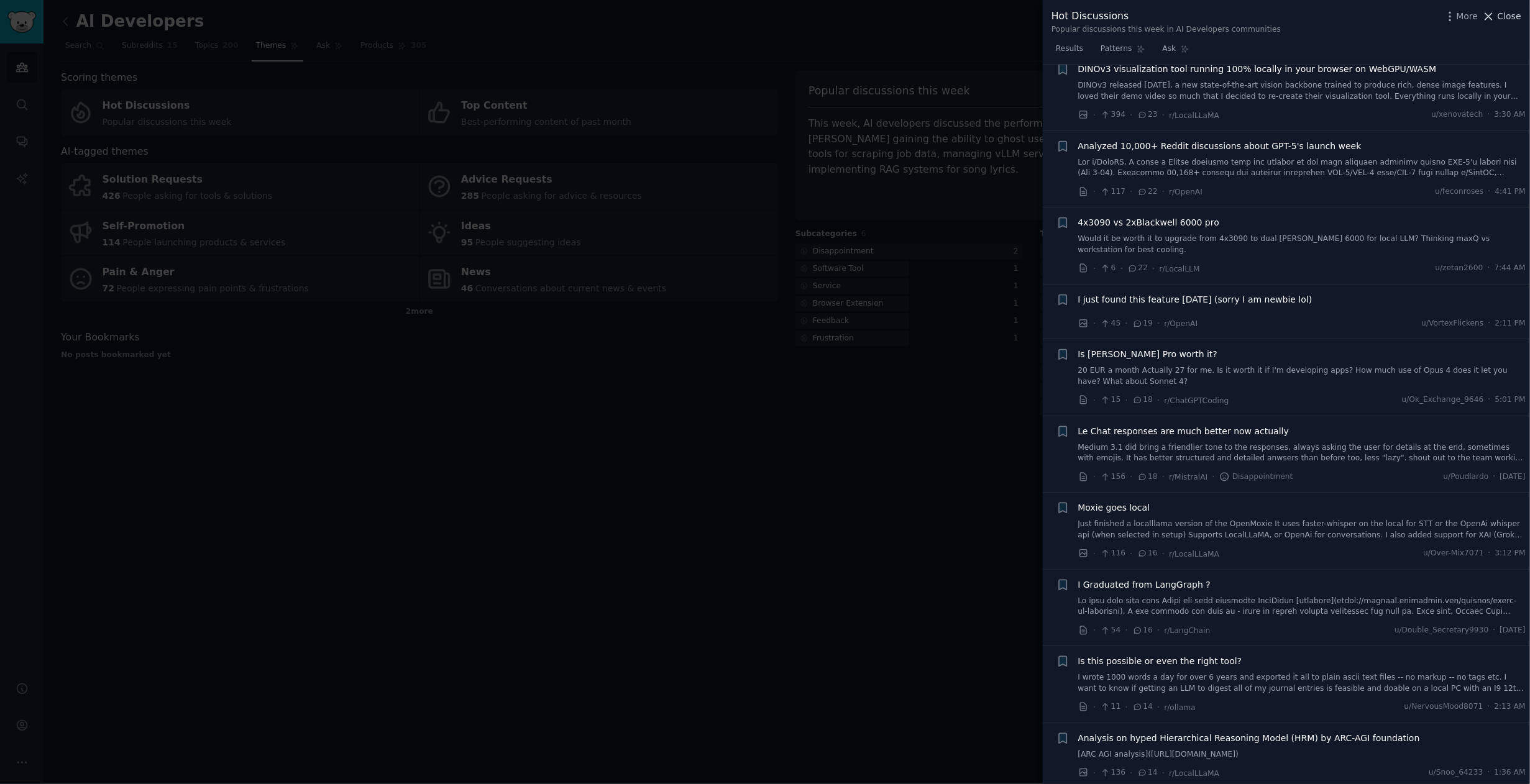
click at [1502, 19] on span "Close" at bounding box center [1510, 16] width 24 height 13
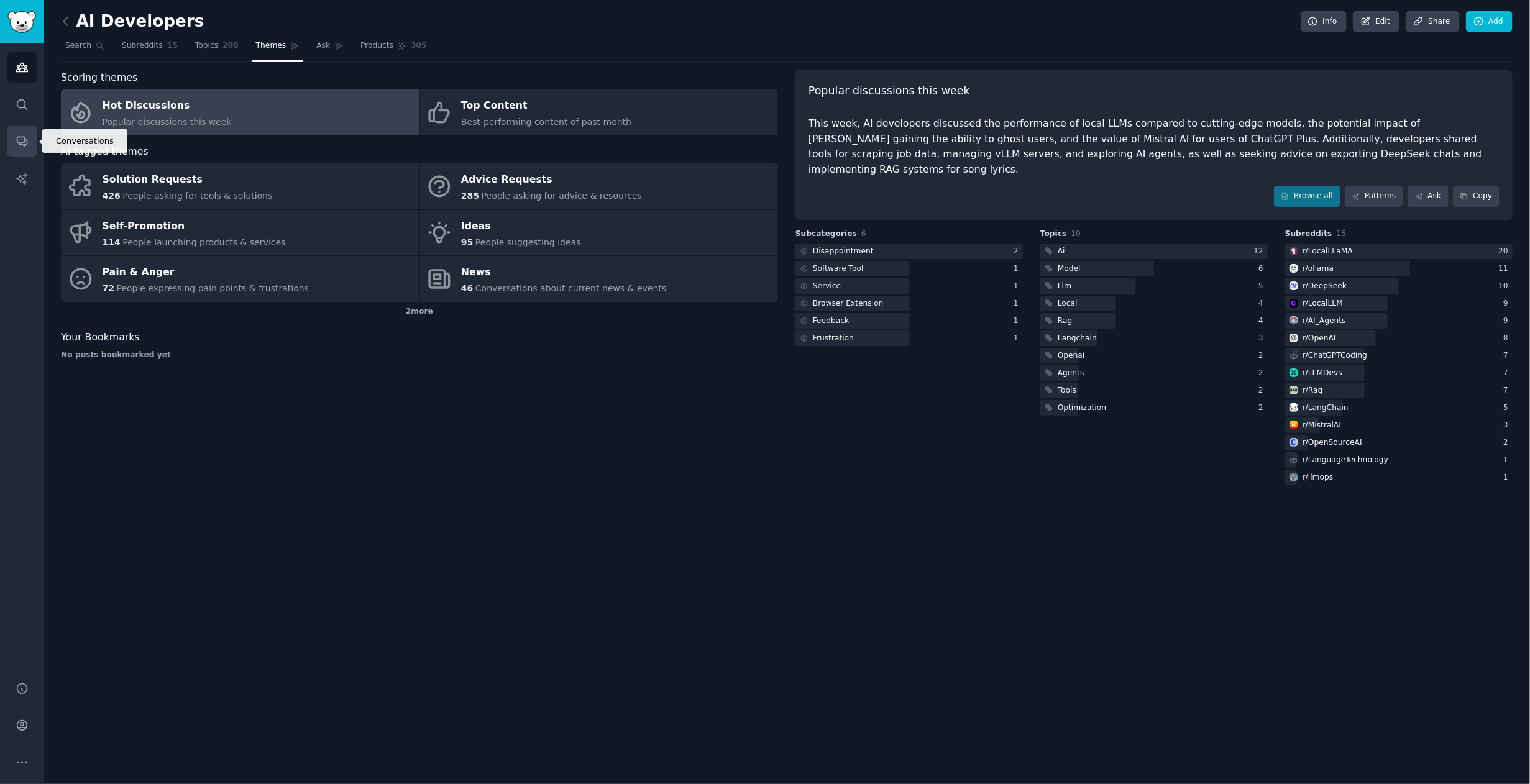
click at [22, 138] on icon "Sidebar" at bounding box center [22, 141] width 13 height 13
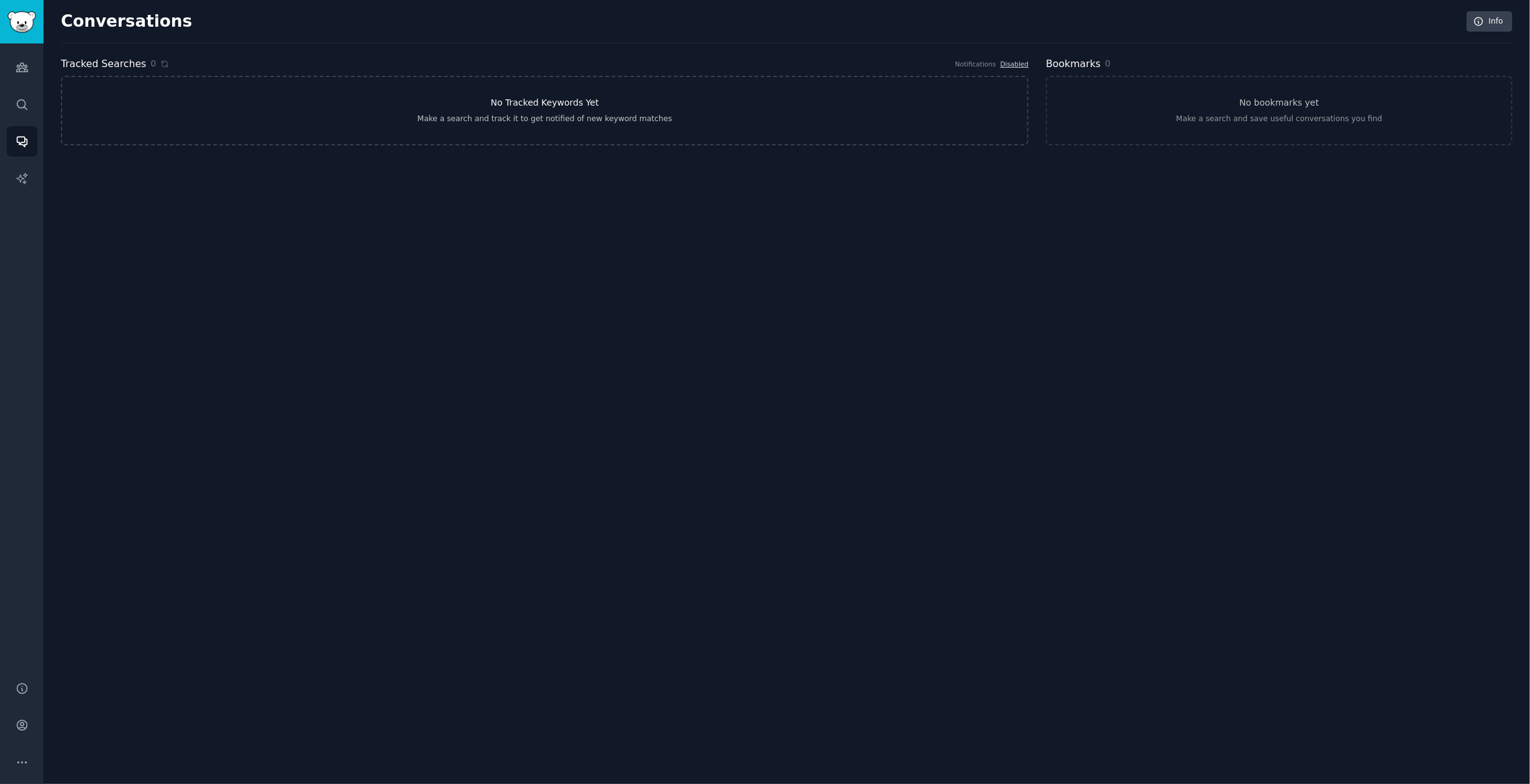
click at [873, 114] on link "No Tracked Keywords Yet Make a search and track it to get notified of new keywo…" at bounding box center [545, 110] width 968 height 69
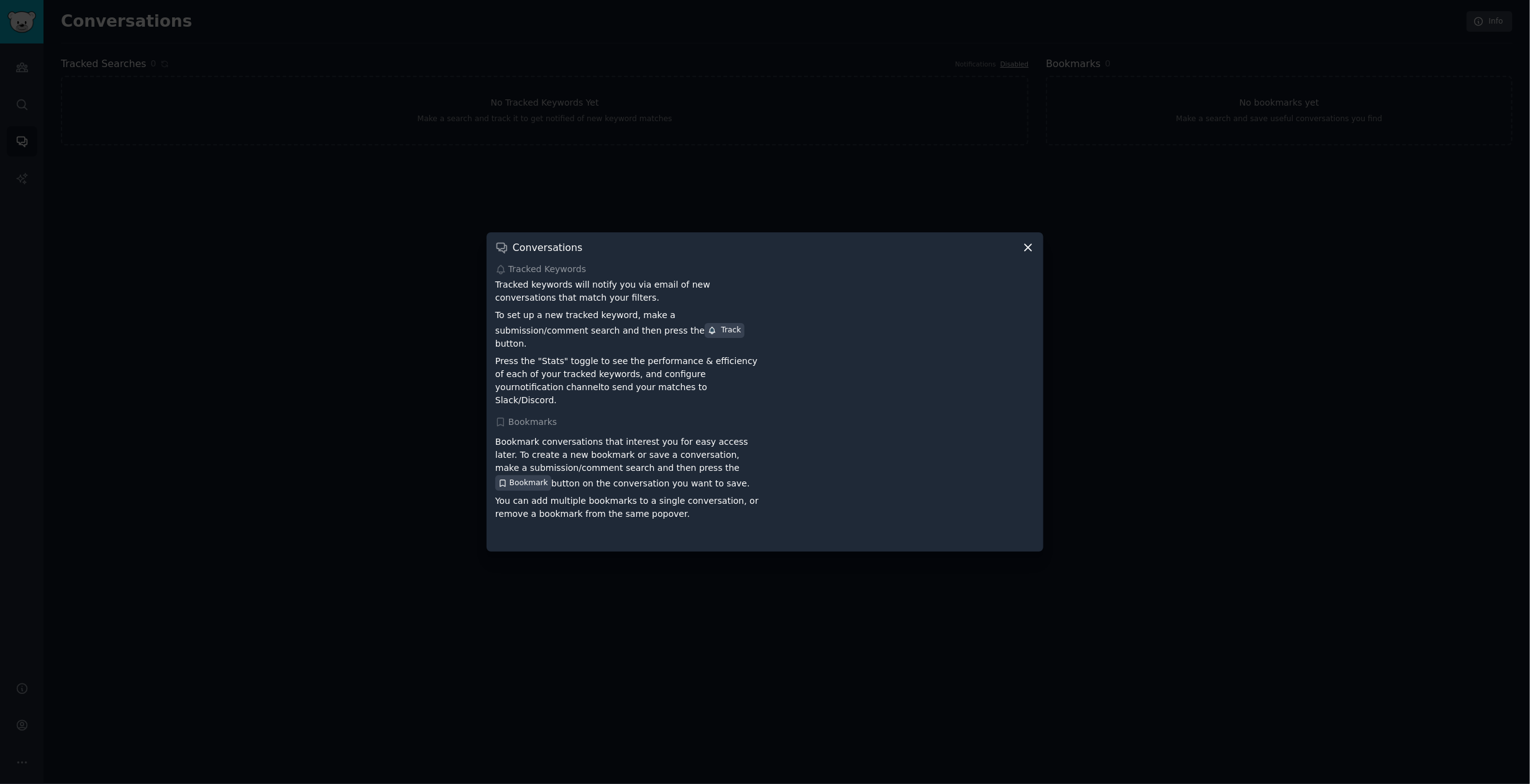
click at [1030, 252] on icon at bounding box center [1028, 248] width 7 height 7
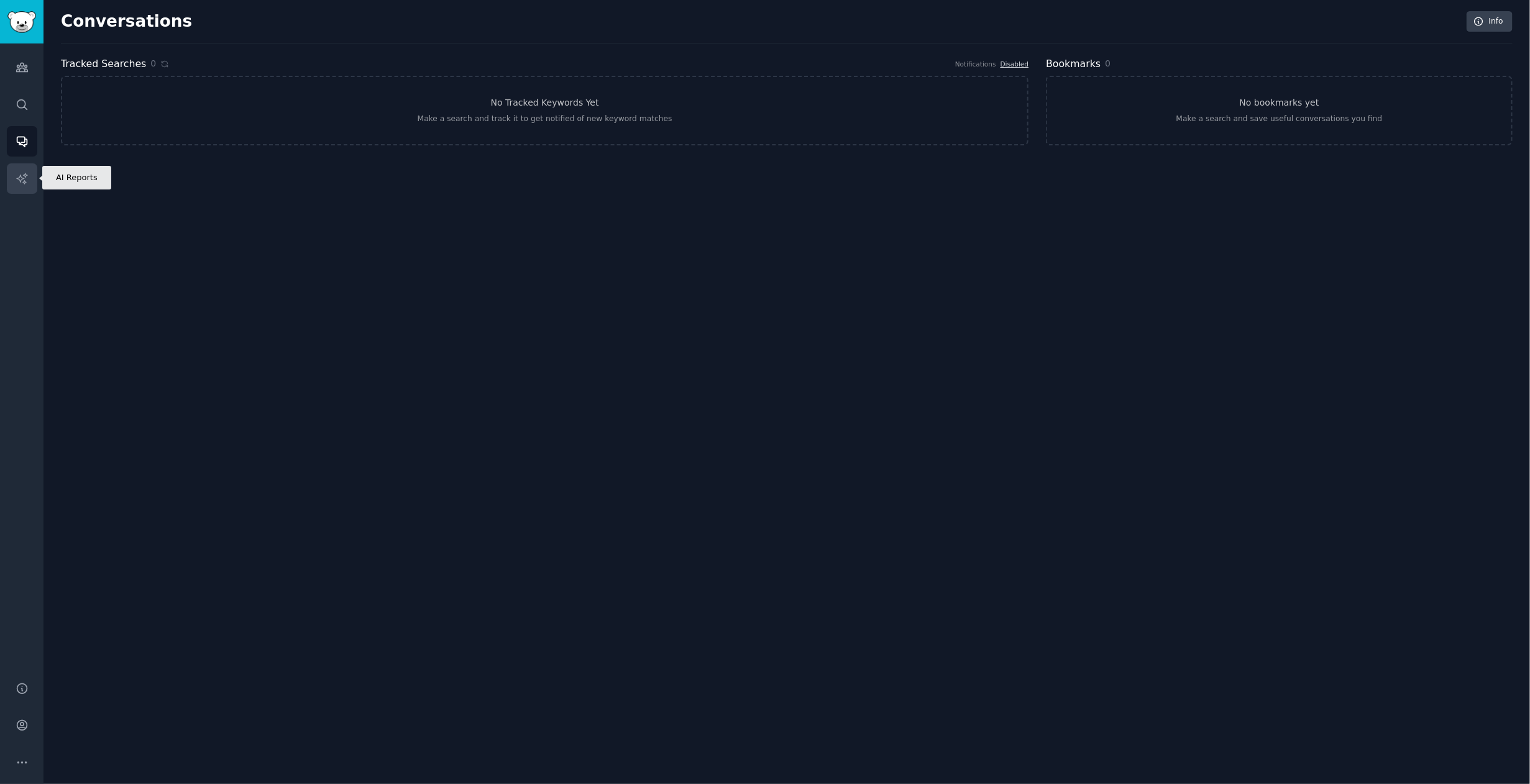
click at [25, 185] on link "AI Reports" at bounding box center [22, 178] width 31 height 31
click at [448, 109] on link "No AI reports yet Make any search, then go to the "Patterns" or "Ask" tab to ma…" at bounding box center [545, 110] width 968 height 69
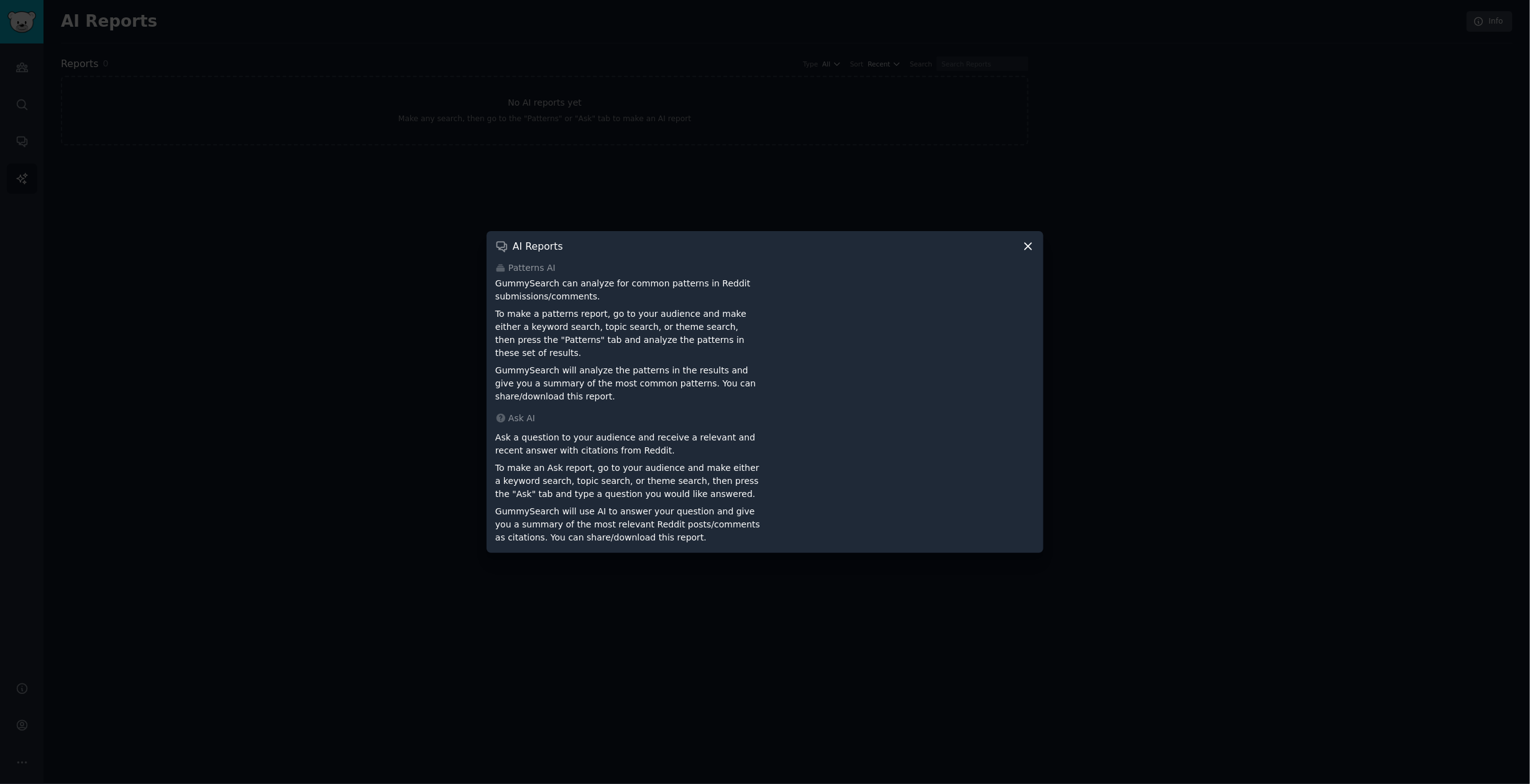
click at [1031, 252] on icon at bounding box center [1029, 246] width 13 height 13
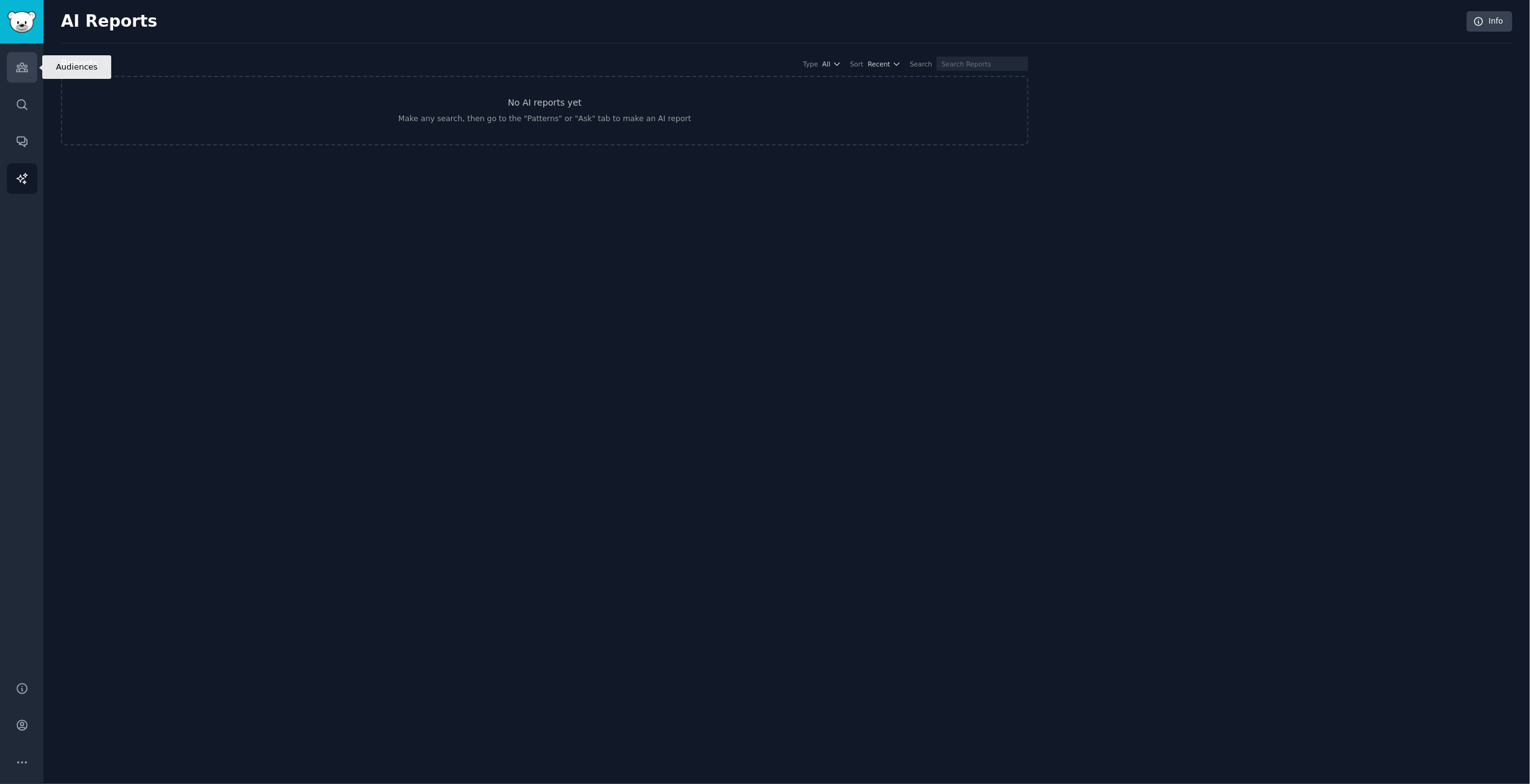
click at [10, 54] on link "Audiences" at bounding box center [22, 67] width 31 height 31
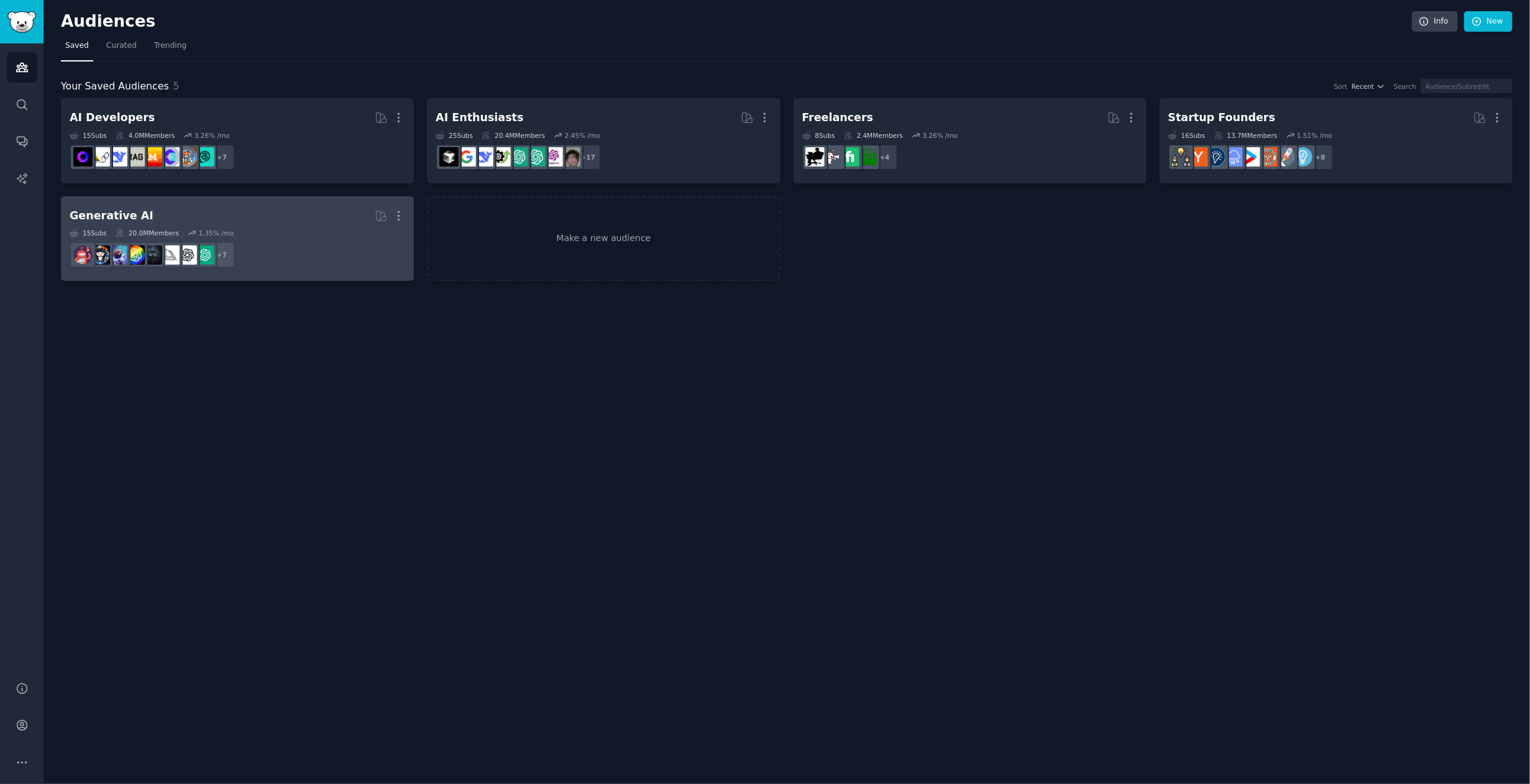
click at [216, 226] on div "Generative AI More 15 Sub s 20.0M Members 1.35 % /mo + 7" at bounding box center [237, 238] width 336 height 68
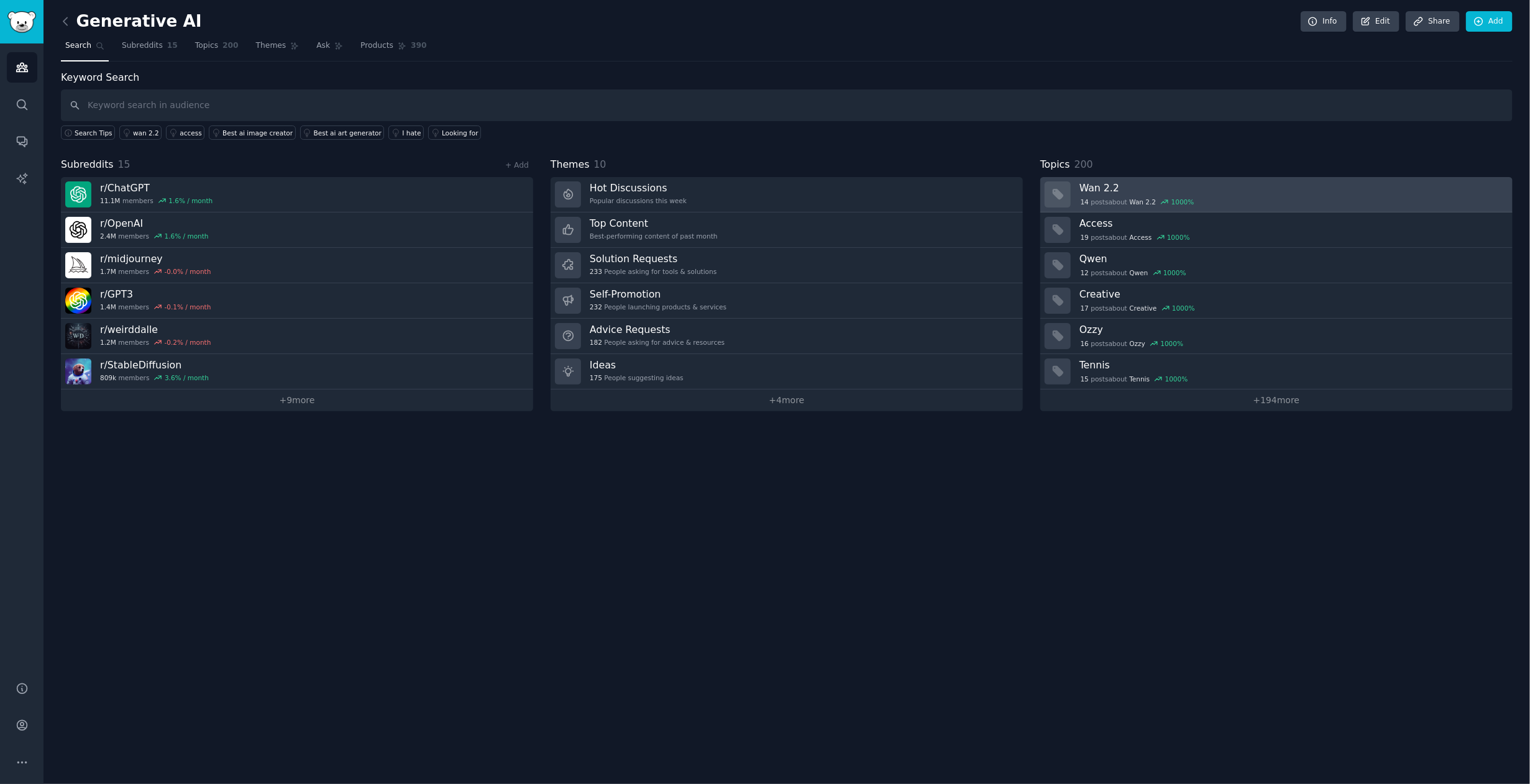
click at [1171, 184] on h3 "Wan 2.2" at bounding box center [1292, 188] width 425 height 13
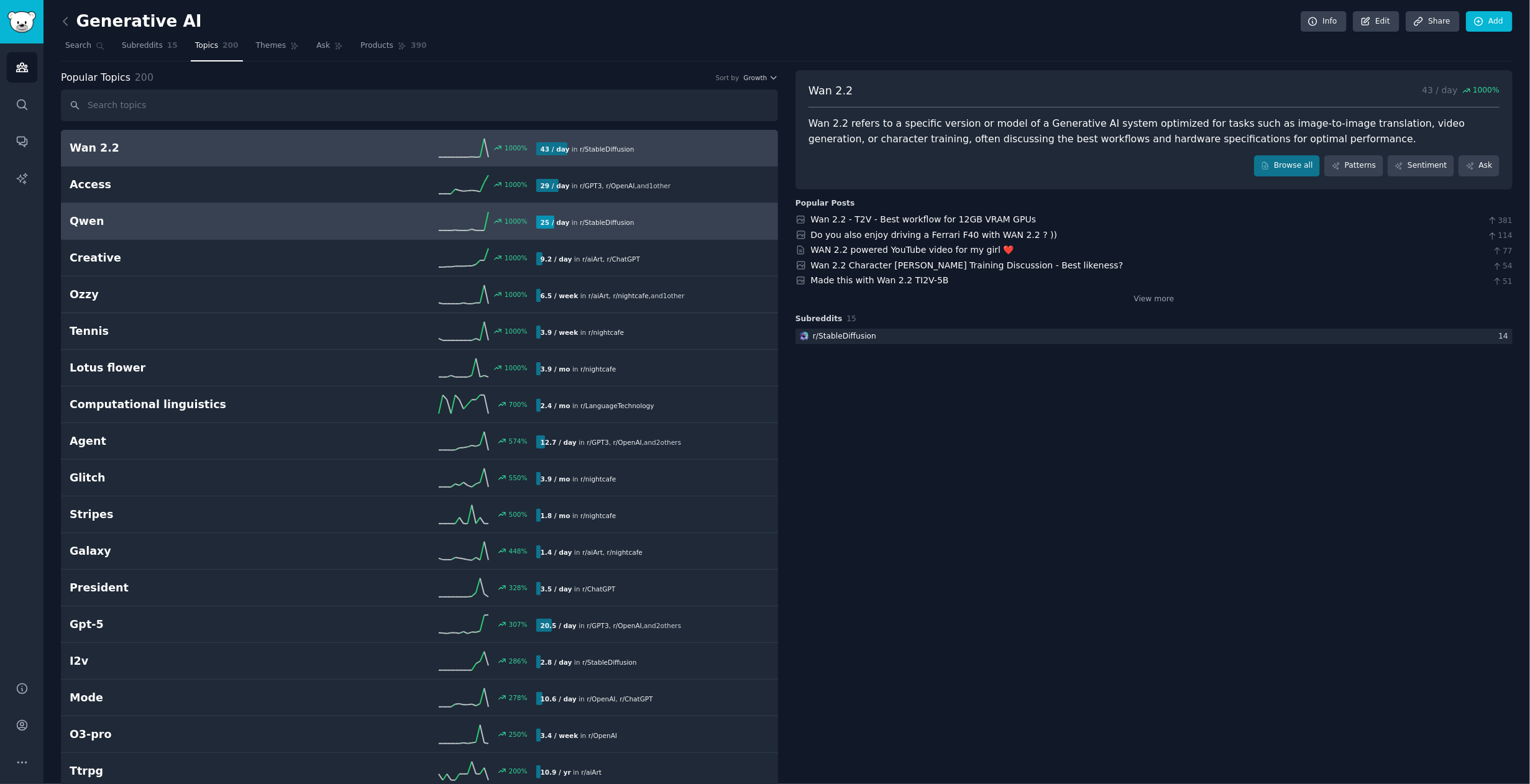
click at [80, 229] on div "[PERSON_NAME] 1000 % 25 / day in r/ StableDiffusion" at bounding box center [419, 221] width 699 height 19
